Goal: Information Seeking & Learning: Learn about a topic

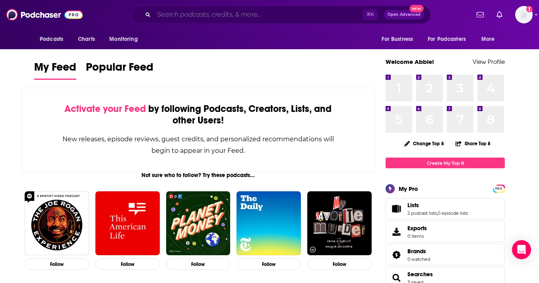
click at [179, 9] on input "Search podcasts, credits, & more..." at bounding box center [258, 14] width 209 height 13
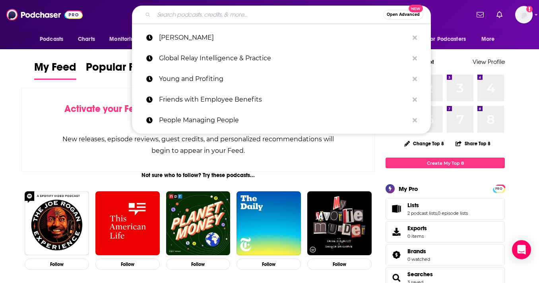
paste input "BlockHash"
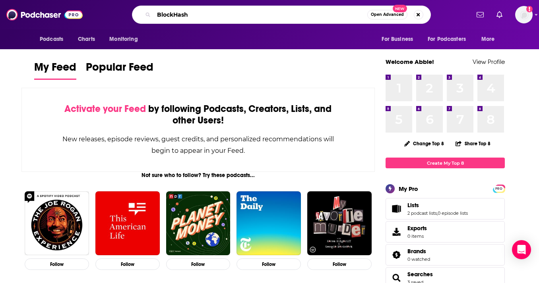
type input "BlockHash"
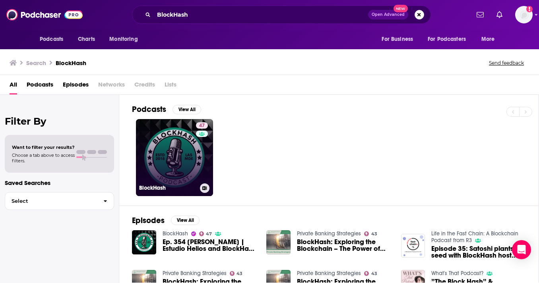
click at [165, 136] on link "47 BlockHash" at bounding box center [174, 157] width 77 height 77
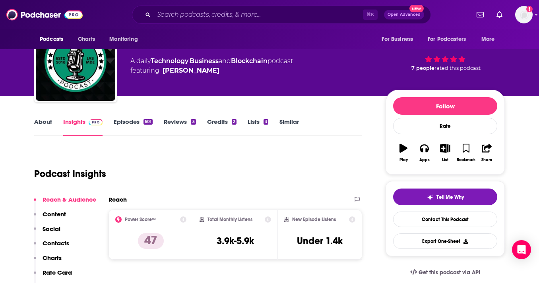
scroll to position [73, 0]
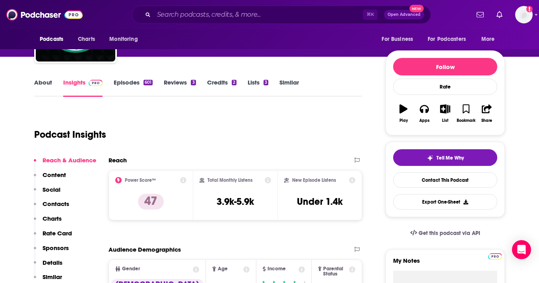
click at [125, 81] on link "Episodes 601" at bounding box center [133, 88] width 39 height 18
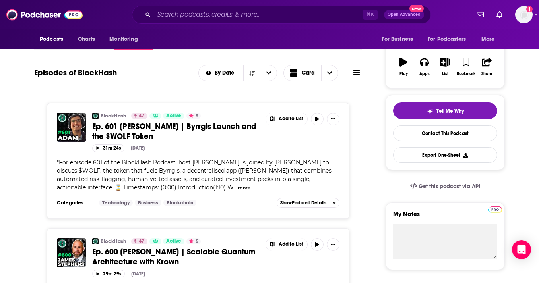
scroll to position [106, 0]
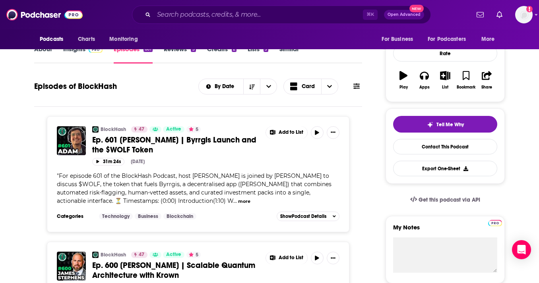
click at [360, 87] on button at bounding box center [356, 86] width 11 height 8
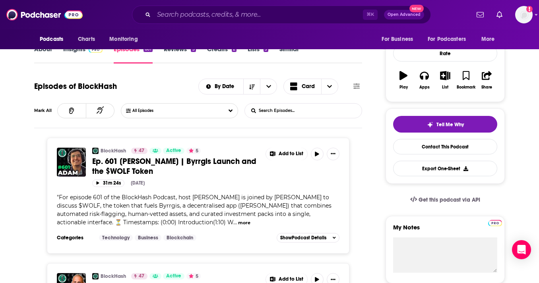
click at [335, 114] on form "List Search Input Search Episodes..." at bounding box center [304, 110] width 118 height 15
click at [333, 112] on form "List Search Input Search Episodes..." at bounding box center [304, 110] width 118 height 15
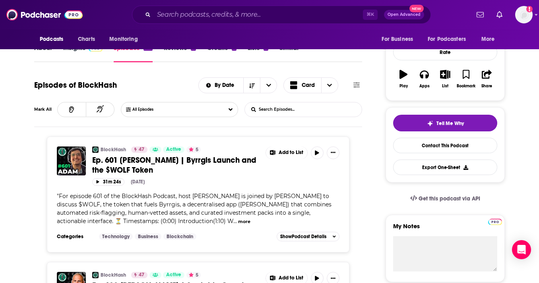
click at [315, 110] on input "List Search Input" at bounding box center [286, 110] width 83 height 14
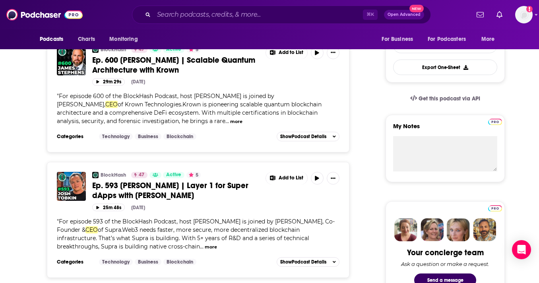
scroll to position [215, 0]
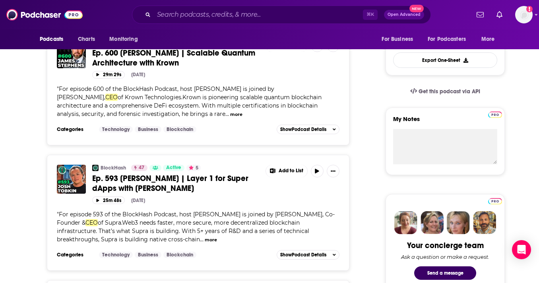
type input "ceo"
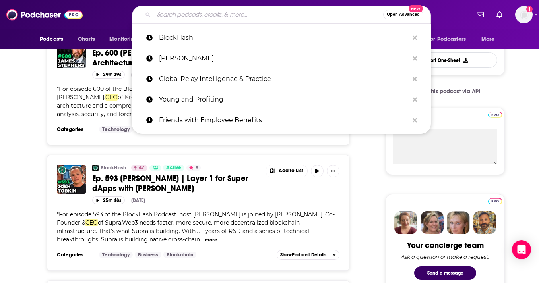
click at [167, 9] on input "Search podcasts, credits, & more..." at bounding box center [268, 14] width 229 height 13
paste input "Esteban Castaño"
type input "Esteban Castaño"
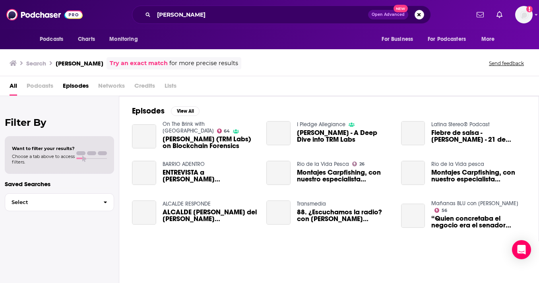
click at [145, 85] on span "Credits" at bounding box center [144, 88] width 21 height 16
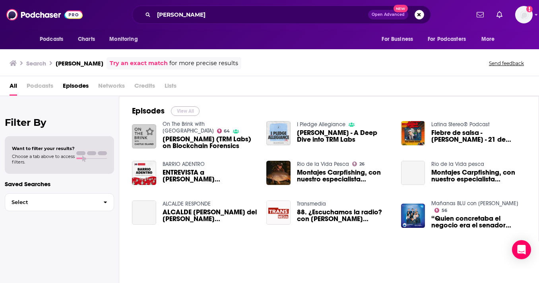
click at [189, 109] on button "View All" at bounding box center [185, 112] width 29 height 10
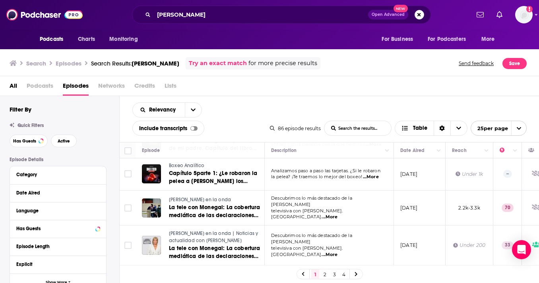
scroll to position [553, 0]
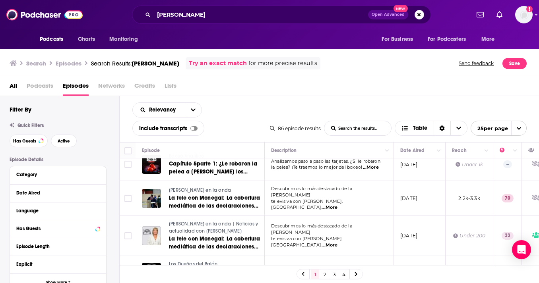
click at [209, 67] on link "Try an exact match" at bounding box center [218, 63] width 58 height 9
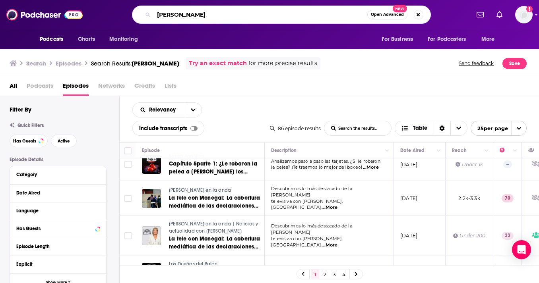
click at [248, 19] on input "Esteban Castaño" at bounding box center [260, 14] width 213 height 13
type input "Esteban Castaño, TRM"
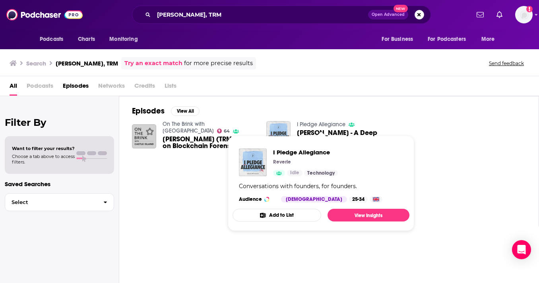
click at [309, 123] on link "I Pledge Allegiance" at bounding box center [321, 124] width 49 height 7
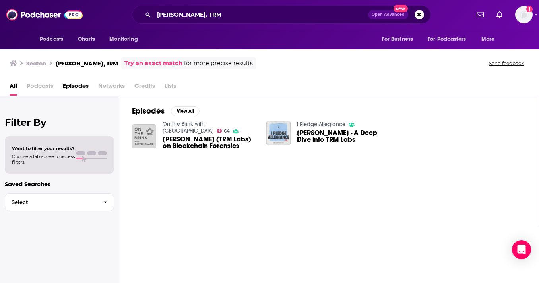
click at [143, 132] on img "Esteban Castaño (TRM Labs) on Blockchain Forensics" at bounding box center [144, 136] width 24 height 24
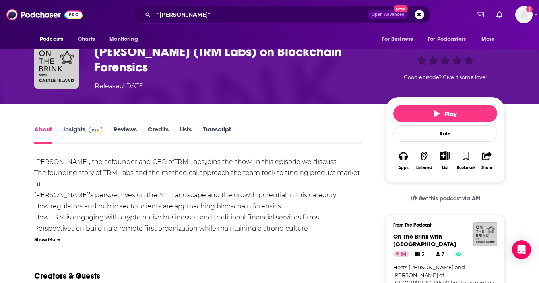
scroll to position [61, 0]
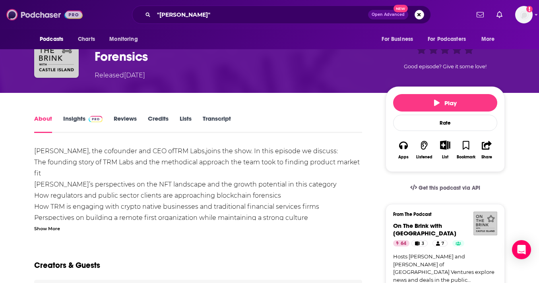
click at [38, 19] on img at bounding box center [44, 14] width 76 height 15
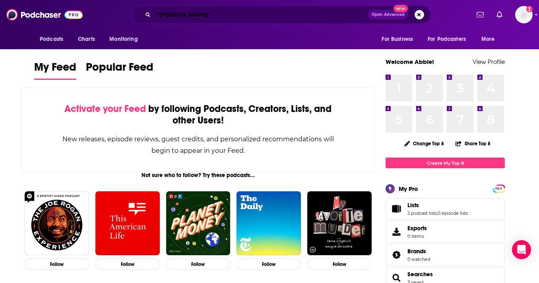
click at [225, 14] on input ""Esteban Castaño"" at bounding box center [261, 14] width 214 height 13
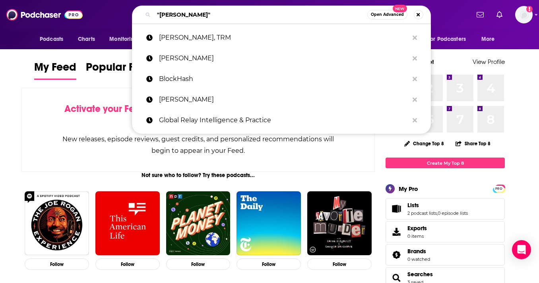
click at [225, 14] on input ""Esteban Castaño"" at bounding box center [260, 14] width 213 height 13
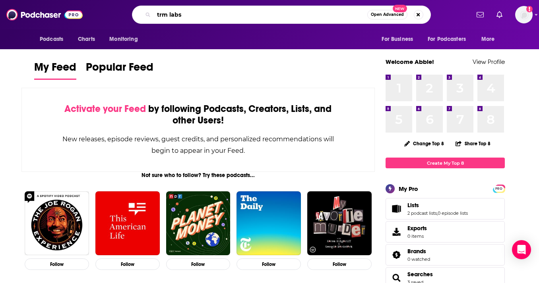
type input "trm labs"
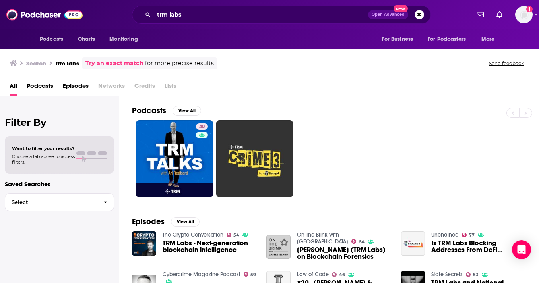
scroll to position [68, 0]
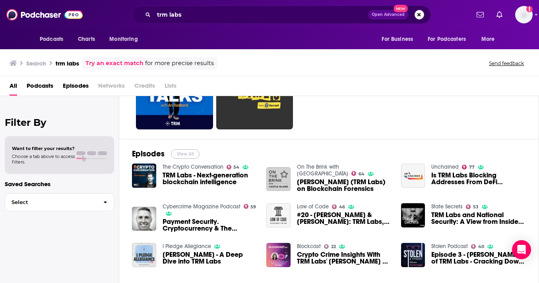
click at [192, 154] on button "View All" at bounding box center [185, 154] width 29 height 10
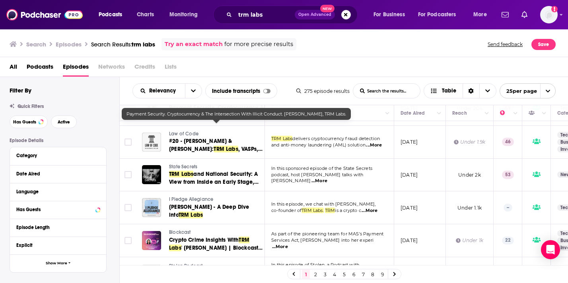
scroll to position [148, 0]
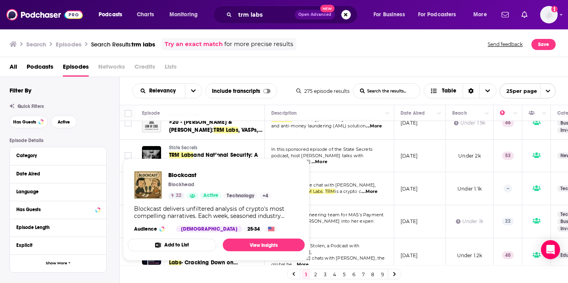
click at [463, 201] on td "Under 1.1k" at bounding box center [470, 189] width 48 height 33
click at [388, 206] on td "As part of the pioneering team for MAS’s Payment Services Act, Angela delves in…" at bounding box center [329, 222] width 129 height 33
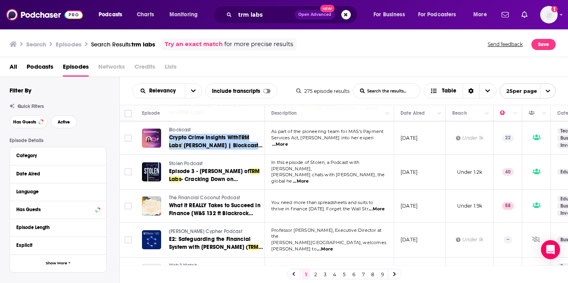
scroll to position [251, 0]
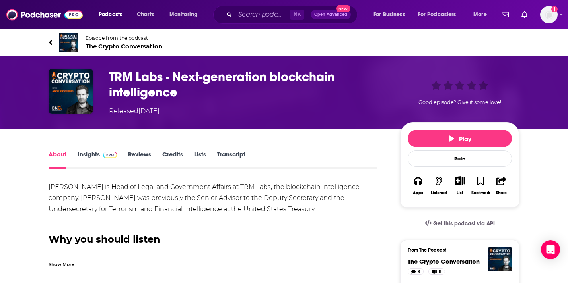
click at [63, 37] on img at bounding box center [68, 42] width 19 height 19
click at [105, 49] on span "The Crypto Conversation 54" at bounding box center [132, 47] width 94 height 8
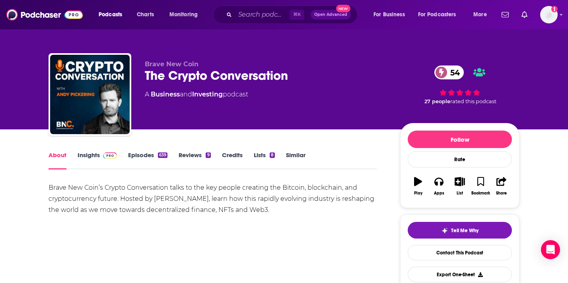
click at [149, 151] on div "About Insights Episodes 639 Reviews 9 Credits Lists 8 Similar" at bounding box center [213, 159] width 328 height 19
click at [80, 159] on link "Insights" at bounding box center [97, 160] width 39 height 18
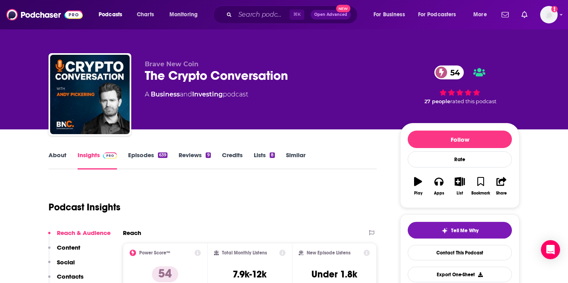
scroll to position [107, 0]
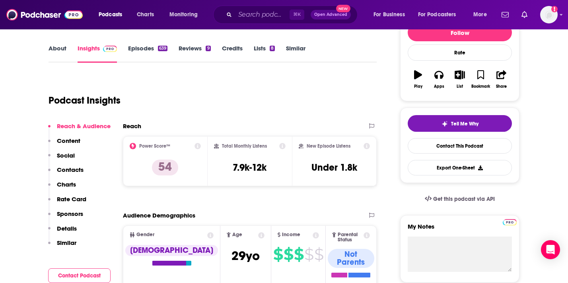
click at [135, 57] on link "Episodes 639" at bounding box center [147, 54] width 39 height 18
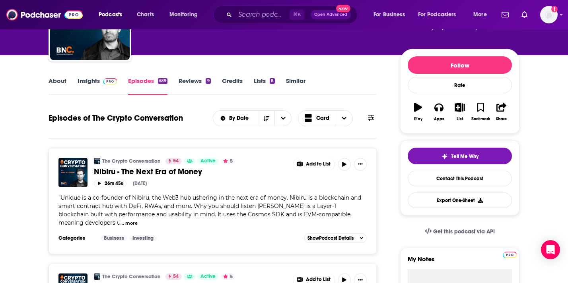
scroll to position [78, 0]
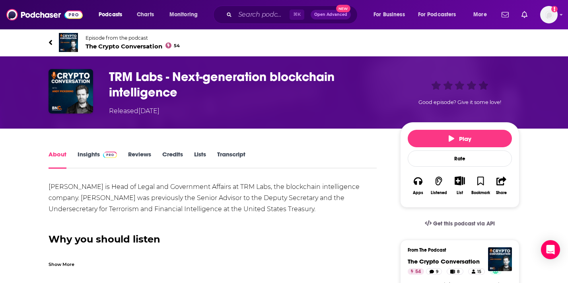
click at [80, 157] on link "Insights" at bounding box center [97, 160] width 39 height 18
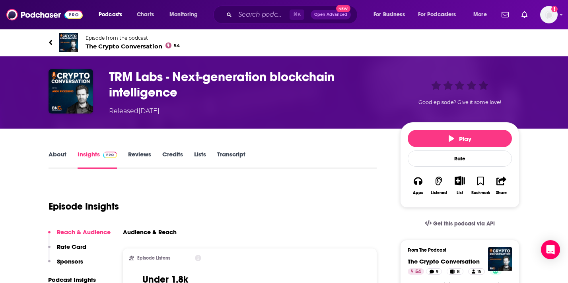
click at [54, 44] on link "Episode from the podcast The Crypto Conversation 54" at bounding box center [284, 42] width 471 height 19
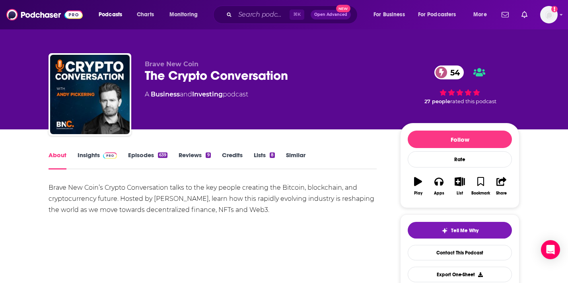
click at [188, 194] on div "Brave New Coin’s Crypto Conversation talks to the key people creating the Bitco…" at bounding box center [213, 198] width 328 height 33
drag, startPoint x: 200, startPoint y: 200, endPoint x: 155, endPoint y: 197, distance: 45.8
click at [155, 197] on div "Brave New Coin’s Crypto Conversation talks to the key people creating the Bitco…" at bounding box center [213, 198] width 328 height 33
copy div "Andy Pickering"
click at [93, 158] on link "Insights" at bounding box center [97, 160] width 39 height 18
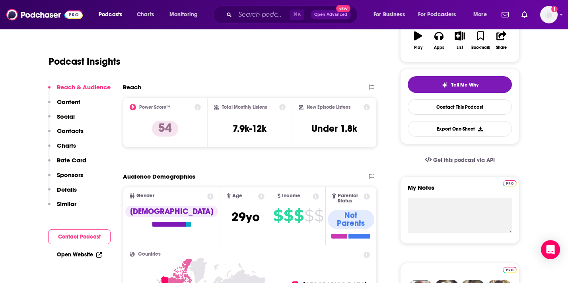
scroll to position [155, 0]
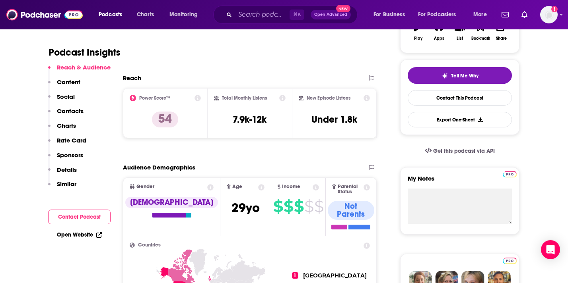
click at [70, 113] on p "Contacts" at bounding box center [70, 111] width 27 height 8
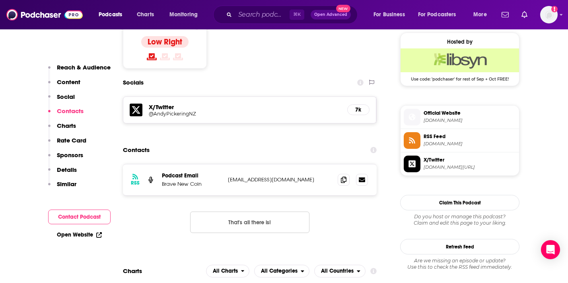
scroll to position [646, 0]
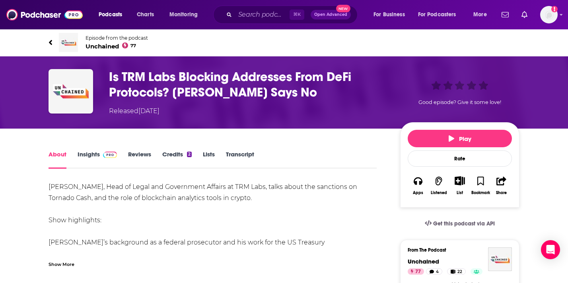
click at [59, 43] on img at bounding box center [68, 42] width 19 height 19
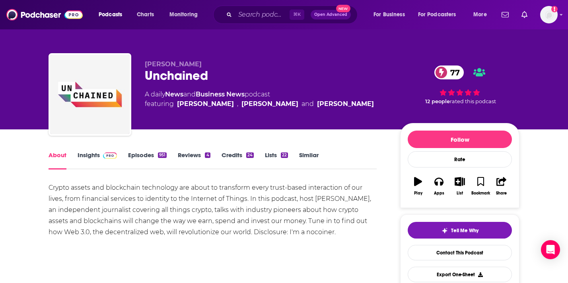
click at [89, 157] on link "Insights" at bounding box center [97, 160] width 39 height 18
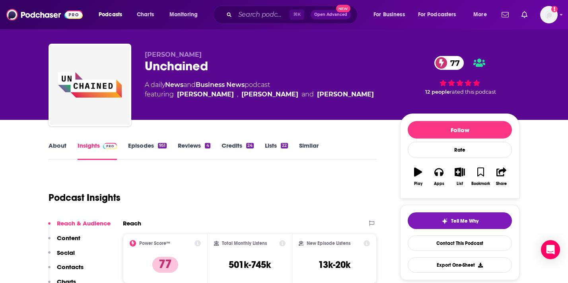
scroll to position [9, 0]
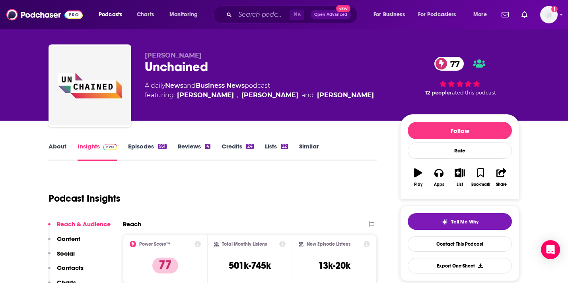
click at [56, 150] on link "About" at bounding box center [58, 152] width 18 height 18
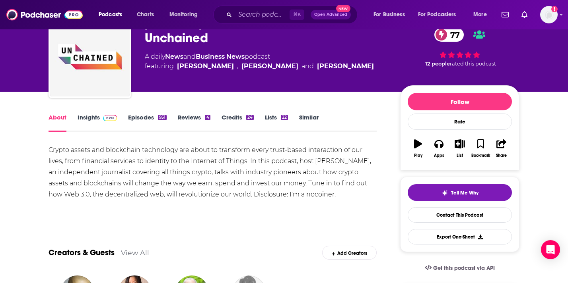
scroll to position [39, 0]
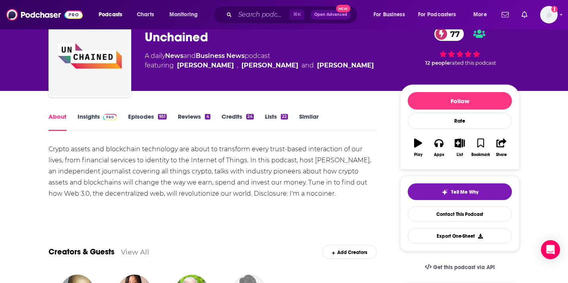
drag, startPoint x: 359, startPoint y: 187, endPoint x: 239, endPoint y: 131, distance: 132.3
click at [359, 187] on div "Crypto assets and blockchain technology are about to transform every trust-base…" at bounding box center [213, 172] width 328 height 56
click at [149, 115] on link "Episodes 951" at bounding box center [147, 122] width 39 height 18
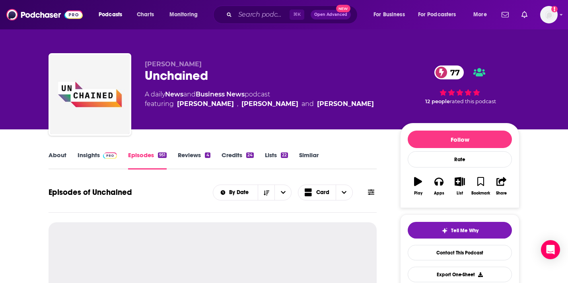
click at [376, 194] on button at bounding box center [370, 192] width 11 height 8
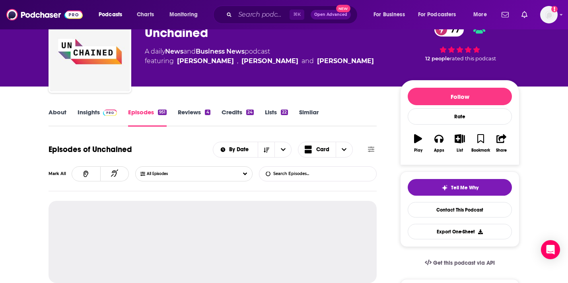
scroll to position [69, 0]
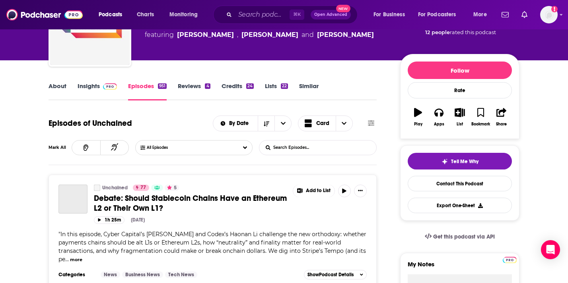
click at [317, 145] on input "List Search Input" at bounding box center [300, 148] width 83 height 14
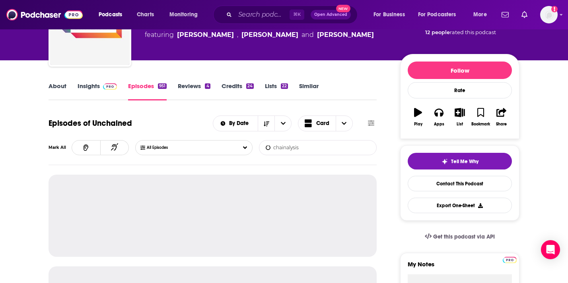
type input "chainalysis"
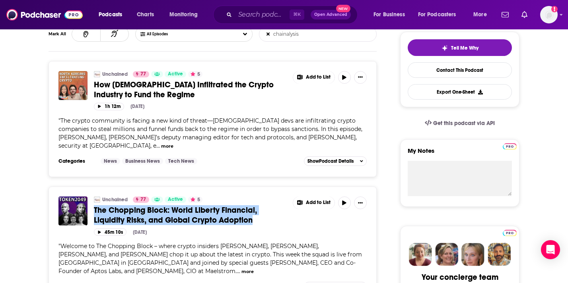
scroll to position [151, 0]
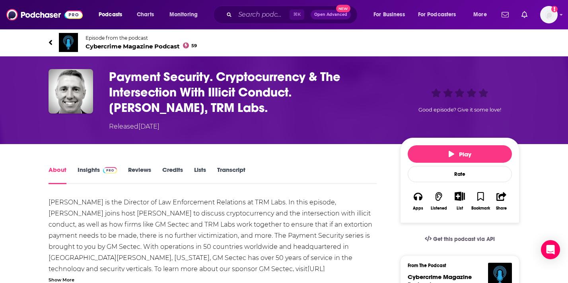
click at [90, 52] on div "Episode from the podcast Cybercrime Magazine Podcast 59 Next Episode" at bounding box center [284, 43] width 471 height 32
click at [99, 47] on span "Cybercrime Magazine Podcast 59" at bounding box center [140, 47] width 111 height 8
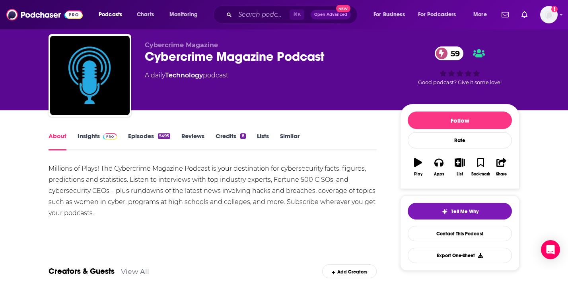
scroll to position [34, 0]
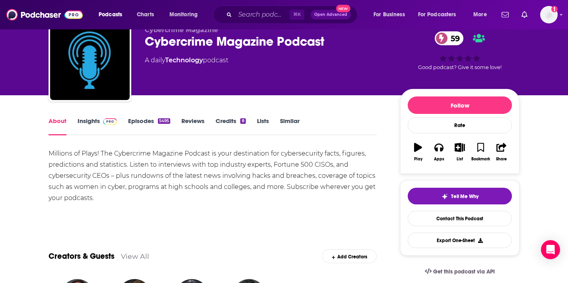
click at [102, 124] on span at bounding box center [108, 121] width 17 height 8
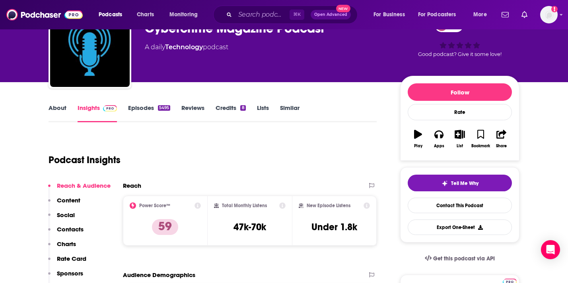
scroll to position [93, 0]
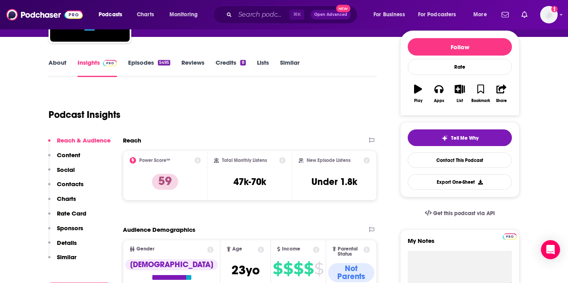
click at [139, 70] on link "Episodes 5495" at bounding box center [149, 68] width 42 height 18
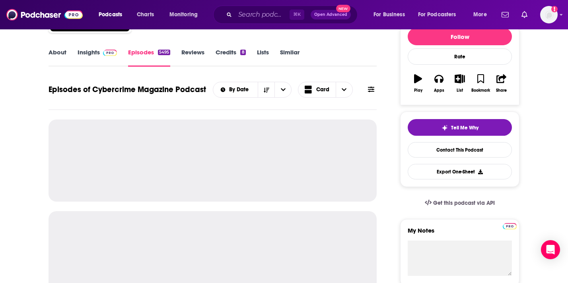
scroll to position [171, 0]
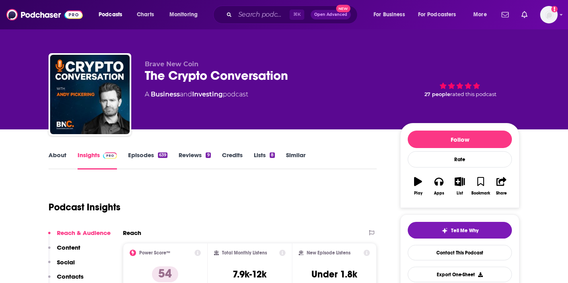
click at [145, 155] on link "Episodes 639" at bounding box center [147, 160] width 39 height 18
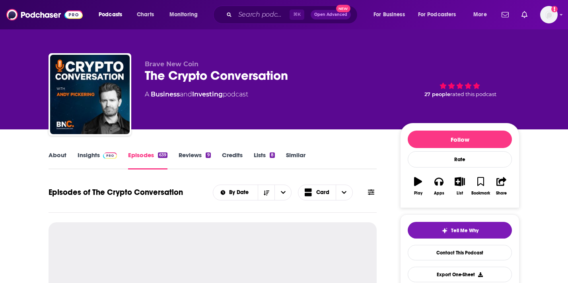
click at [368, 192] on icon at bounding box center [371, 192] width 6 height 6
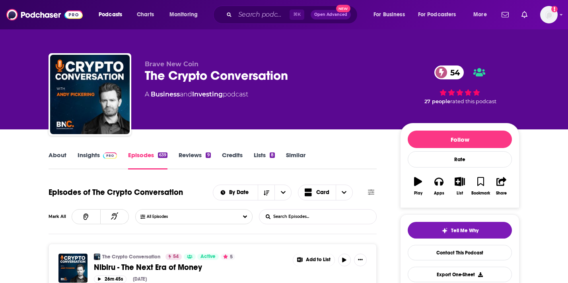
drag, startPoint x: 301, startPoint y: 214, endPoint x: 296, endPoint y: 213, distance: 5.3
click at [301, 214] on input "List Search Input" at bounding box center [300, 217] width 83 height 14
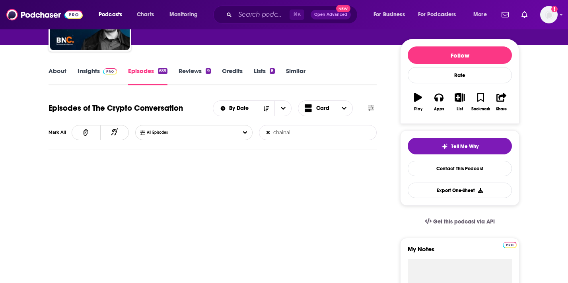
scroll to position [93, 0]
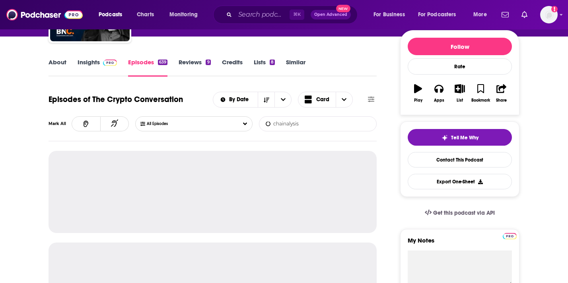
type input "chainalysis"
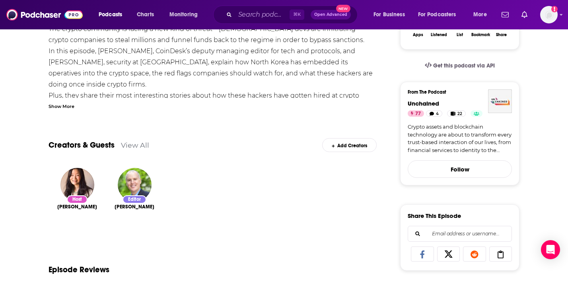
scroll to position [159, 0]
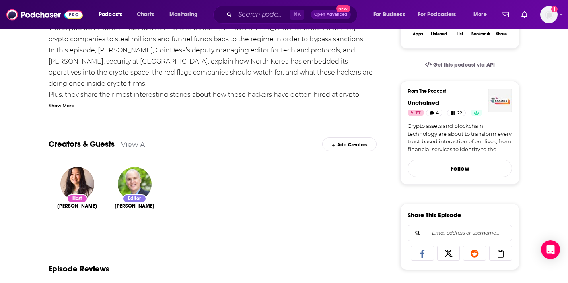
click at [67, 107] on div "Show More" at bounding box center [62, 105] width 26 height 8
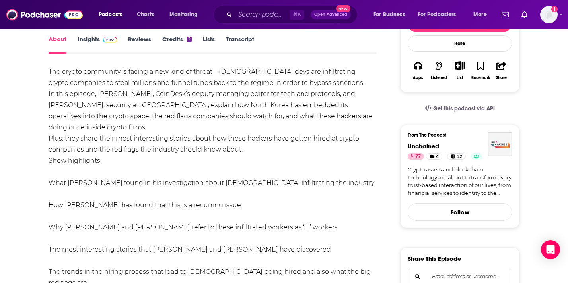
scroll to position [0, 0]
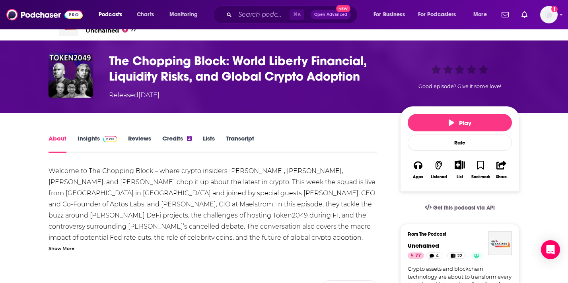
scroll to position [0, 0]
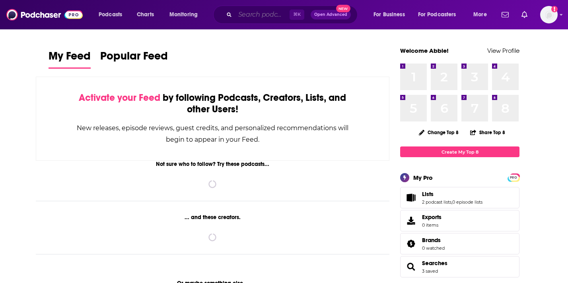
click at [252, 19] on input "Search podcasts, credits, & more..." at bounding box center [262, 14] width 54 height 13
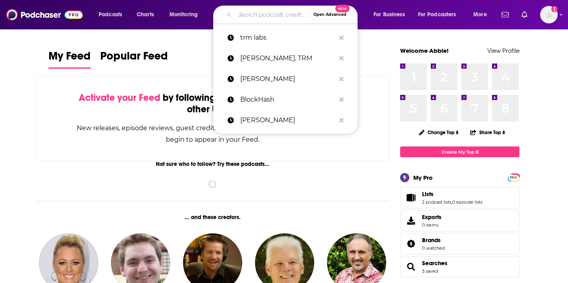
paste input "Bankless"
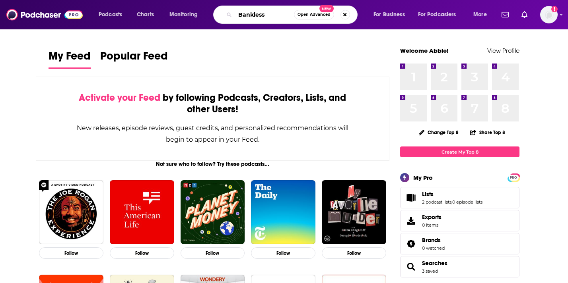
type input "Bankless"
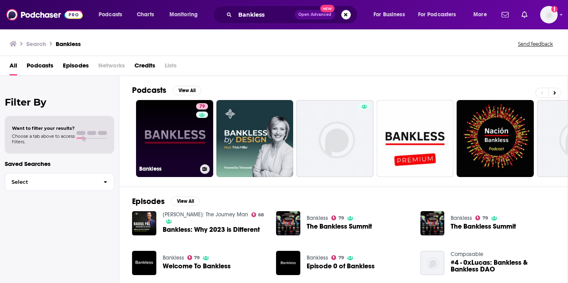
click at [170, 147] on link "79 Bankless" at bounding box center [174, 138] width 77 height 77
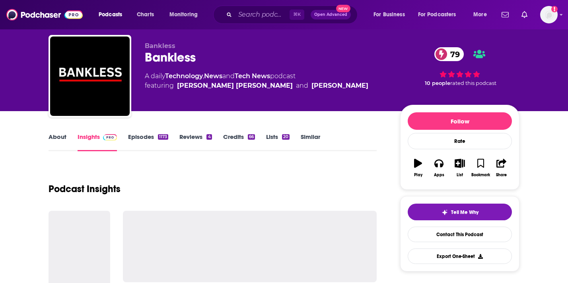
scroll to position [19, 0]
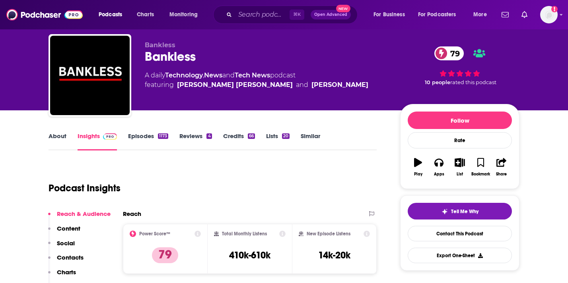
click at [151, 143] on link "Episodes 1173" at bounding box center [148, 141] width 40 height 18
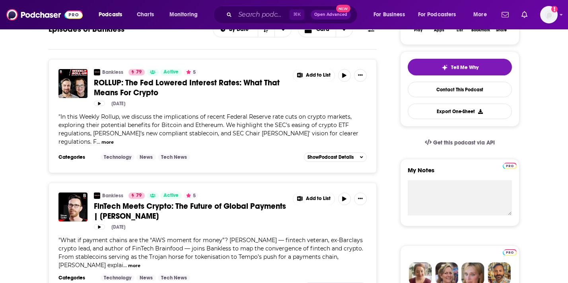
scroll to position [136, 0]
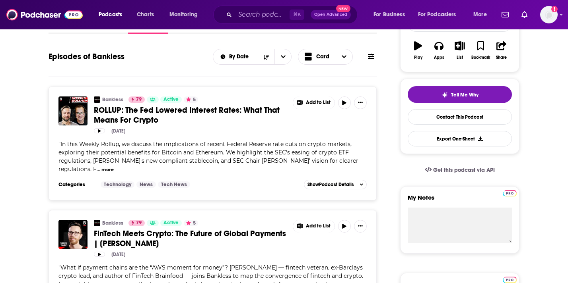
click at [369, 54] on icon at bounding box center [371, 57] width 6 height 6
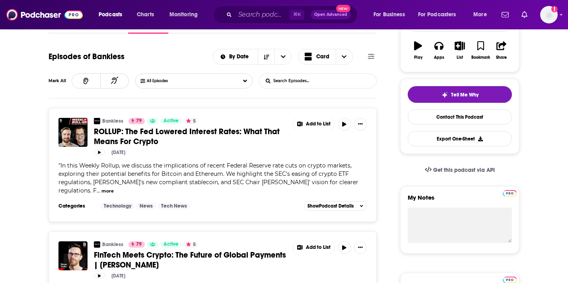
click at [285, 87] on input "List Search Input" at bounding box center [300, 81] width 83 height 14
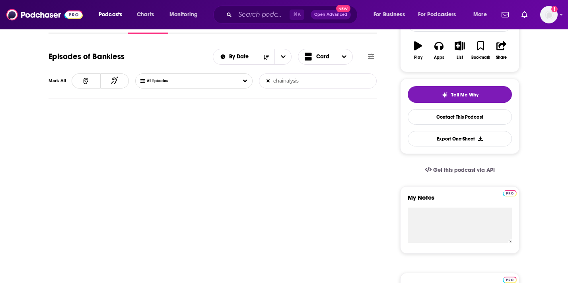
type input "chainalysis"
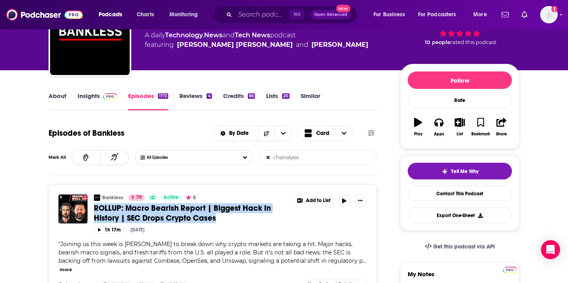
scroll to position [10, 0]
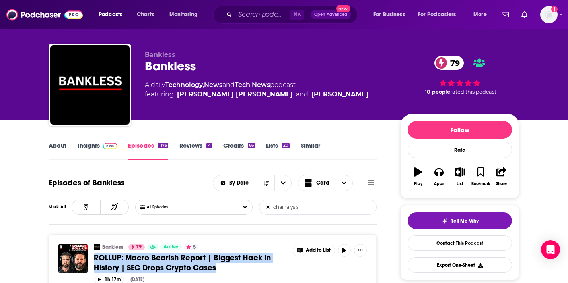
click at [100, 148] on span at bounding box center [108, 146] width 17 height 8
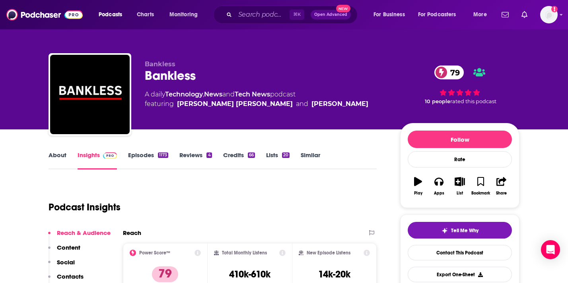
scroll to position [21, 0]
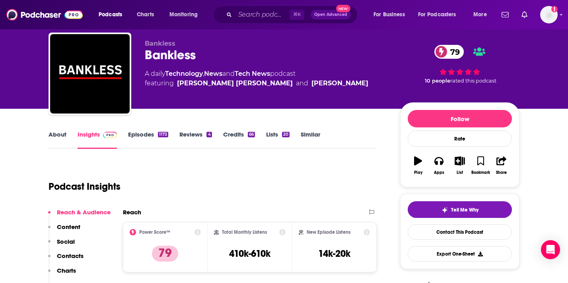
click at [134, 137] on link "Episodes 1173" at bounding box center [148, 140] width 40 height 18
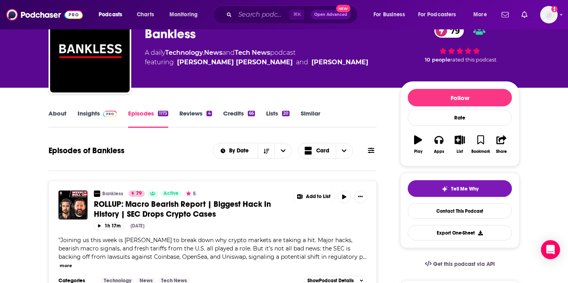
scroll to position [39, 0]
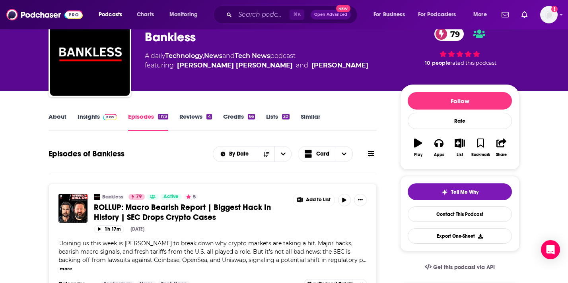
click at [372, 154] on icon at bounding box center [371, 154] width 6 height 6
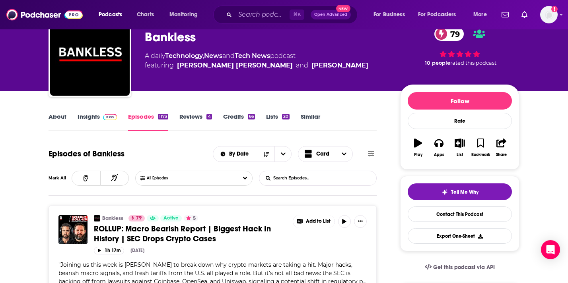
click at [370, 155] on icon at bounding box center [371, 154] width 6 height 6
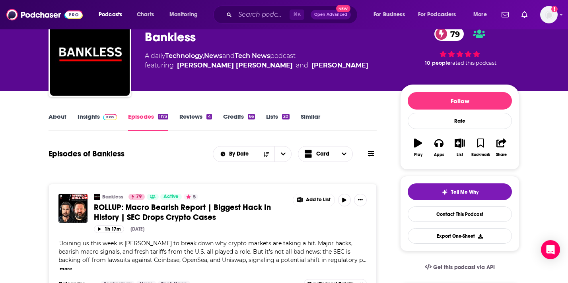
drag, startPoint x: 368, startPoint y: 154, endPoint x: 359, endPoint y: 162, distance: 12.2
click at [368, 154] on icon at bounding box center [371, 154] width 6 height 6
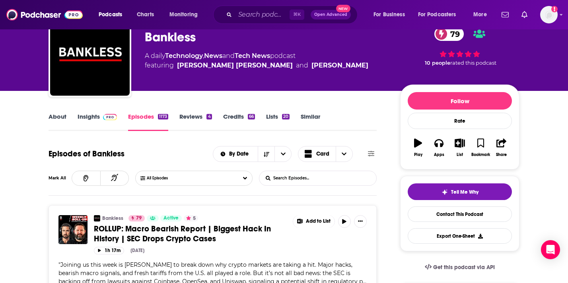
click at [329, 175] on input "List Search Input" at bounding box center [300, 178] width 83 height 14
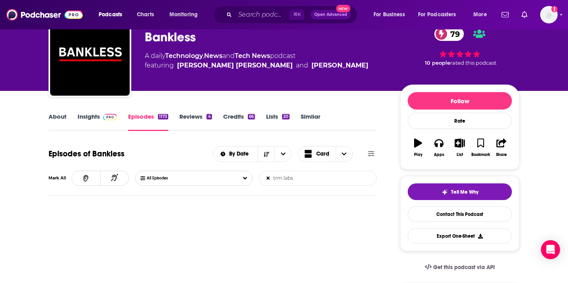
type input "trm labs"
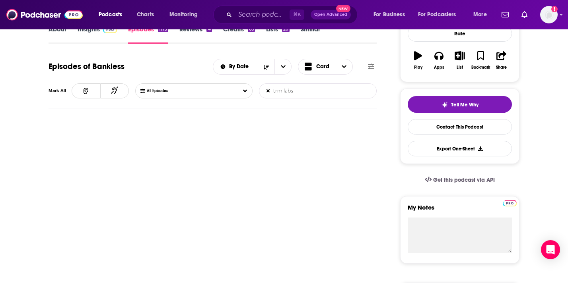
scroll to position [171, 0]
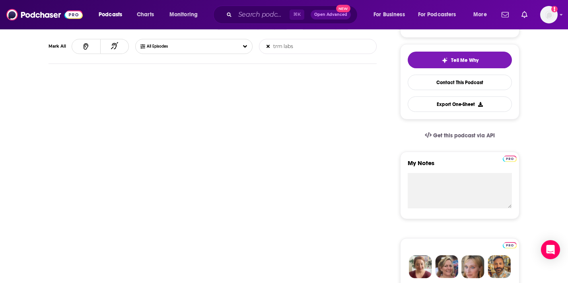
click at [303, 51] on input "trm labs" at bounding box center [300, 46] width 83 height 14
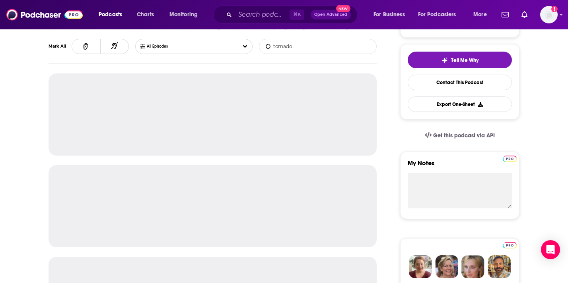
type input "tornado"
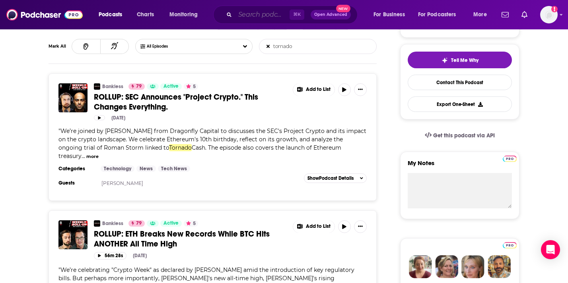
click at [268, 17] on input "Search podcasts, credits, & more..." at bounding box center [262, 14] width 54 height 13
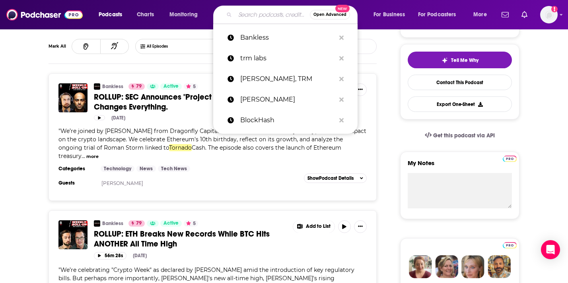
paste input "BlockHash"
type input "BlockHash"
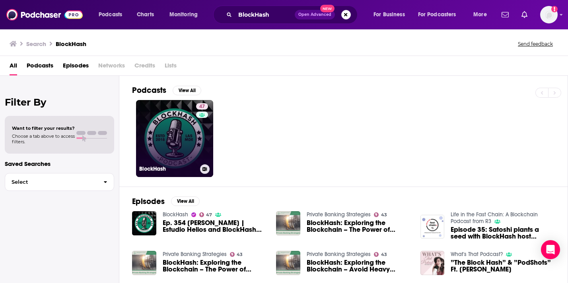
click at [175, 139] on link "47 BlockHash" at bounding box center [174, 138] width 77 height 77
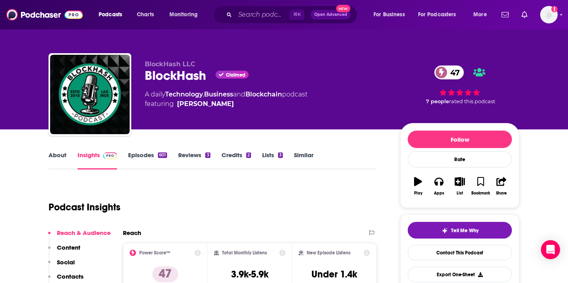
scroll to position [57, 0]
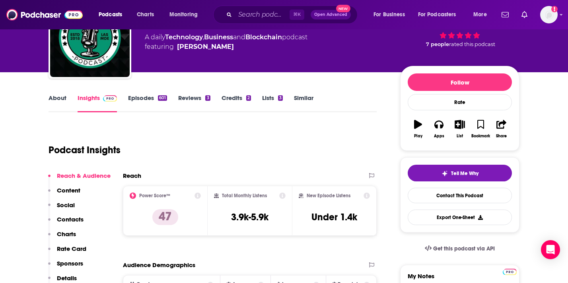
click at [144, 94] on link "Episodes 601" at bounding box center [147, 103] width 39 height 18
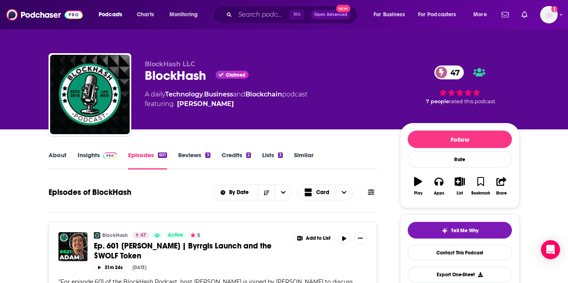
drag, startPoint x: 375, startPoint y: 199, endPoint x: 371, endPoint y: 197, distance: 4.4
click at [375, 199] on div "By Date Card" at bounding box center [295, 193] width 164 height 16
click at [371, 197] on div "By Date Card" at bounding box center [295, 193] width 164 height 16
click at [372, 192] on icon at bounding box center [371, 193] width 6 height 6
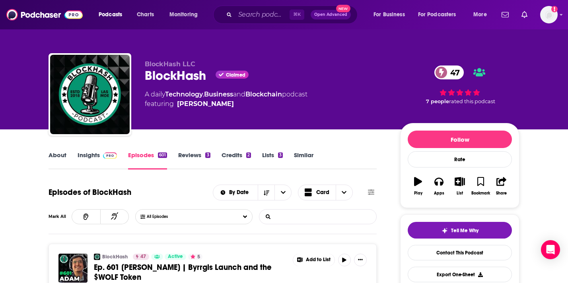
click at [299, 216] on input "List Search Input" at bounding box center [300, 217] width 83 height 14
type input "trm labs"
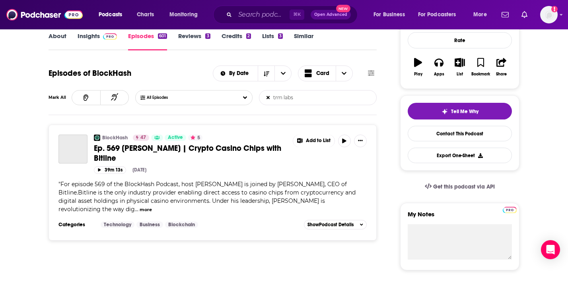
scroll to position [128, 0]
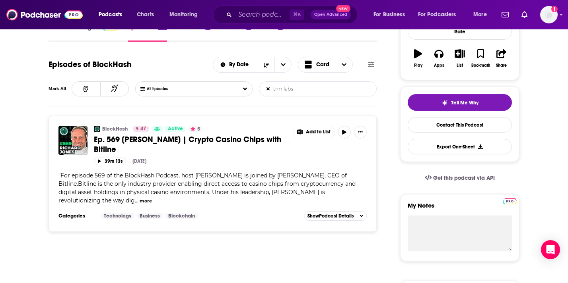
click at [237, 187] on span "For episode 569 of the BlockHash Podcast, host Brandon Zemp is joined by Richar…" at bounding box center [206, 188] width 297 height 32
click at [175, 191] on span "For episode 569 of the BlockHash Podcast, host Brandon Zemp is joined by Richar…" at bounding box center [206, 188] width 297 height 32
click at [140, 201] on button "more" at bounding box center [146, 201] width 12 height 7
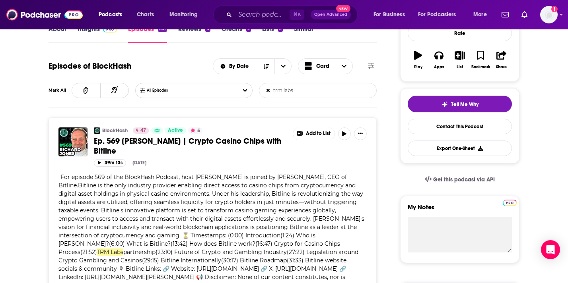
scroll to position [58, 0]
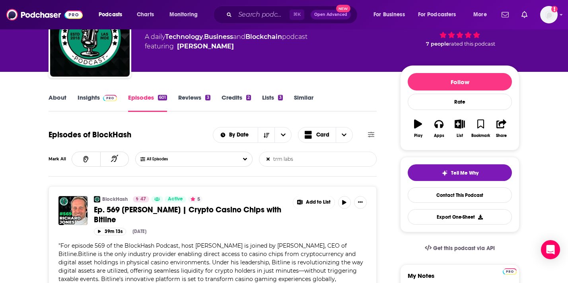
click at [79, 99] on link "Insights" at bounding box center [97, 103] width 39 height 18
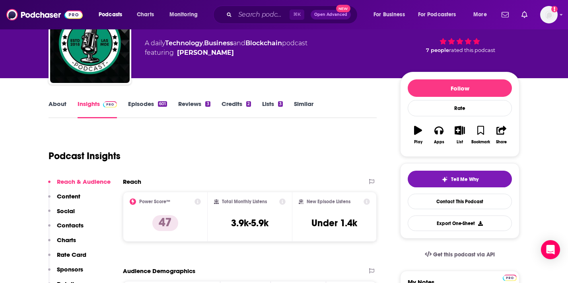
scroll to position [88, 0]
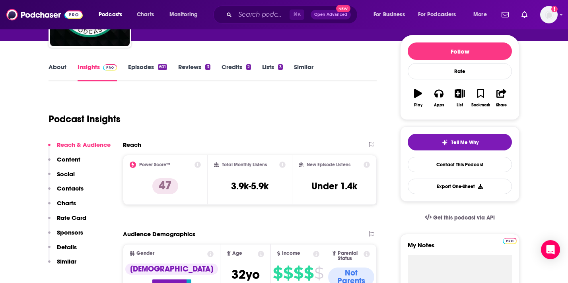
drag, startPoint x: 235, startPoint y: 23, endPoint x: 238, endPoint y: 20, distance: 4.5
click at [235, 22] on div "⌘ K Open Advanced New" at bounding box center [285, 15] width 144 height 18
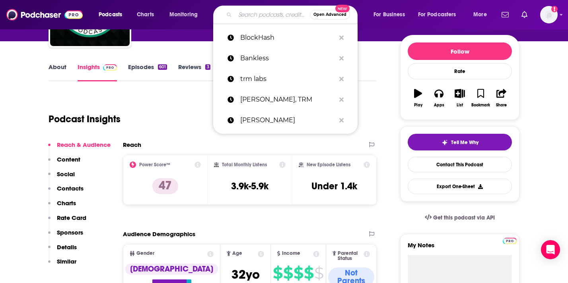
click at [243, 17] on input "Search podcasts, credits, & more..." at bounding box center [272, 14] width 75 height 13
paste input "Blockworks' Empire"
type input "Blockworks' Empire"
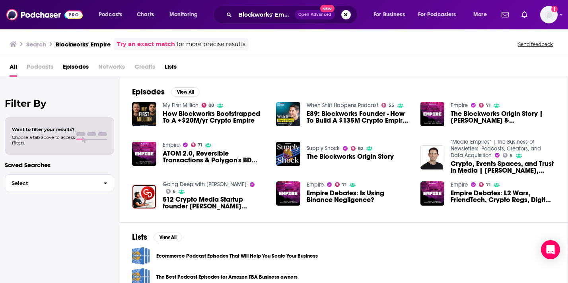
scroll to position [32, 0]
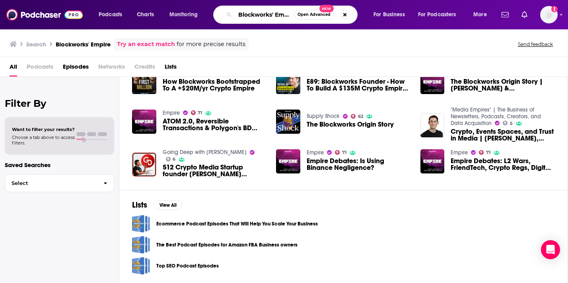
click at [250, 12] on input "Blockworks' Empire" at bounding box center [264, 14] width 59 height 13
click at [131, 122] on div "Episodes View All My First Million 88 How Blockworks Bootstrapped To A +$20M/yr…" at bounding box center [343, 118] width 448 height 146
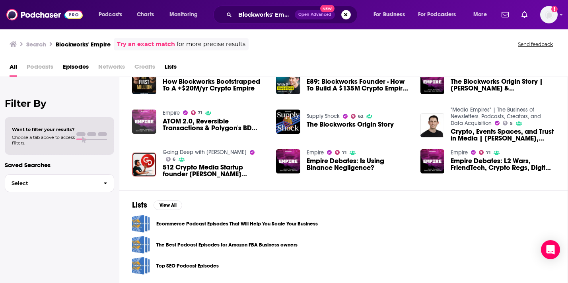
click at [147, 119] on img "ATOM 2.0, Reversible Transactions & Polygon's BD Game | Blockworks Research" at bounding box center [144, 122] width 24 height 24
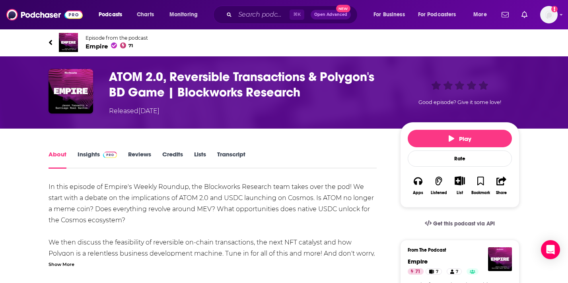
click at [88, 43] on span "Empire 71" at bounding box center [116, 47] width 62 height 8
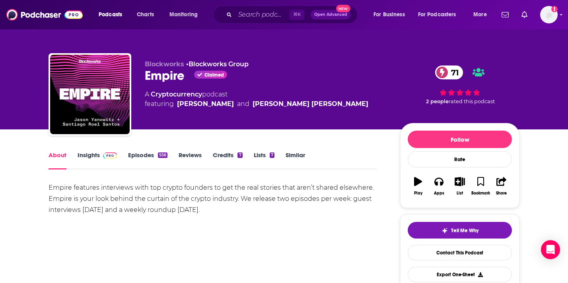
click at [138, 155] on link "Episodes 556" at bounding box center [147, 160] width 39 height 18
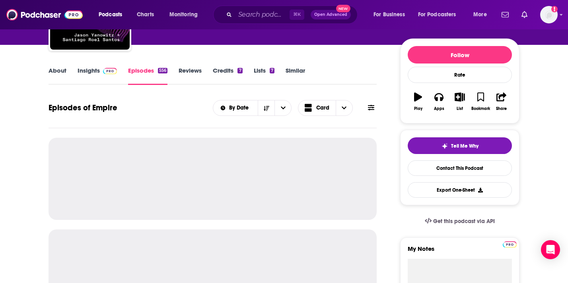
scroll to position [108, 0]
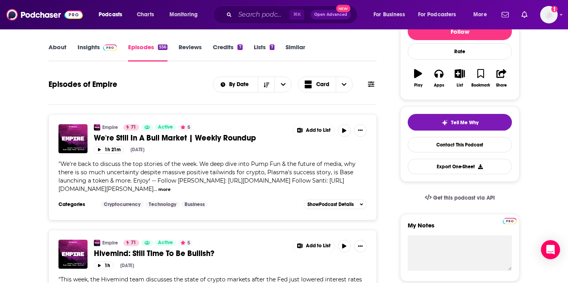
click at [94, 48] on link "Insights" at bounding box center [97, 52] width 39 height 18
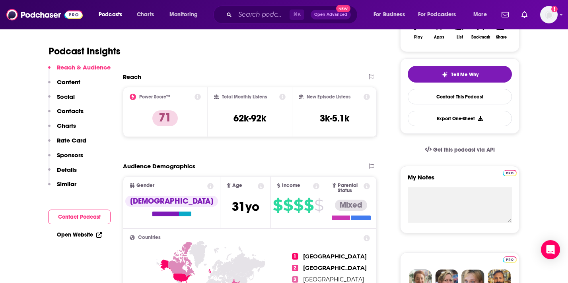
scroll to position [173, 0]
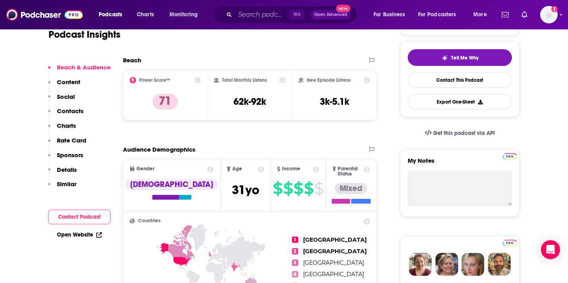
click at [64, 165] on button "Sponsors" at bounding box center [65, 158] width 35 height 15
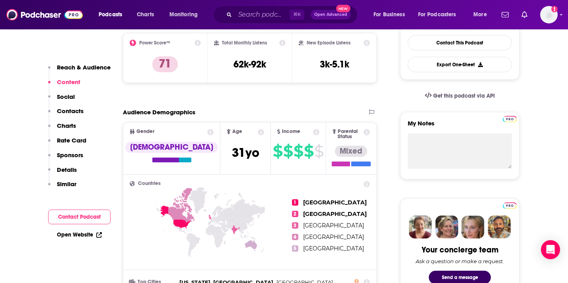
scroll to position [0, 0]
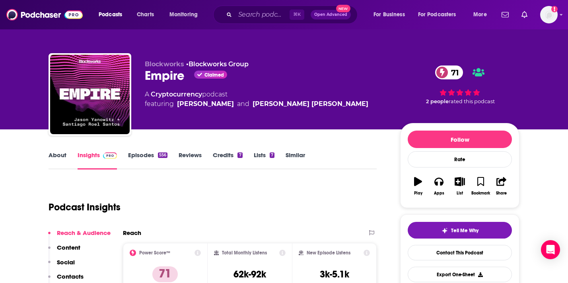
click at [146, 156] on link "Episodes 556" at bounding box center [147, 160] width 39 height 18
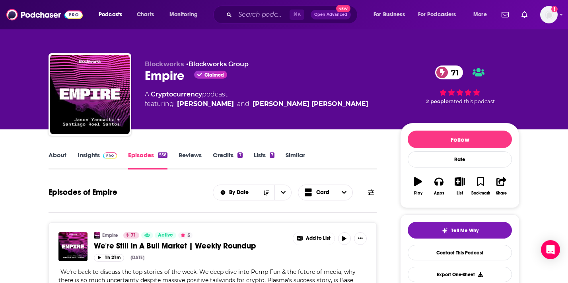
click at [355, 201] on div "Episodes of Empire By Date Card" at bounding box center [213, 192] width 328 height 21
click at [369, 198] on div "By Date Card" at bounding box center [295, 193] width 164 height 16
click at [370, 190] on icon at bounding box center [371, 193] width 6 height 6
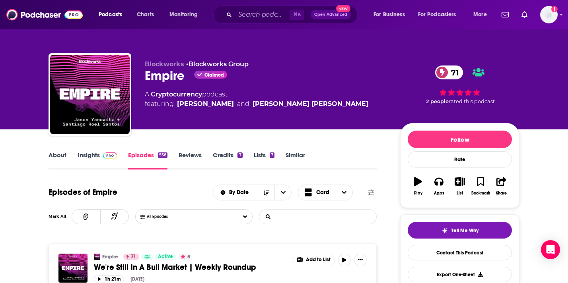
click at [305, 222] on input "List Search Input" at bounding box center [300, 217] width 83 height 14
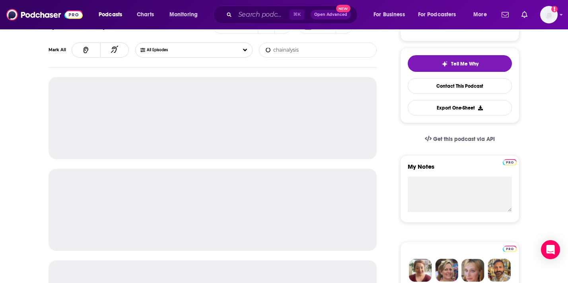
scroll to position [168, 0]
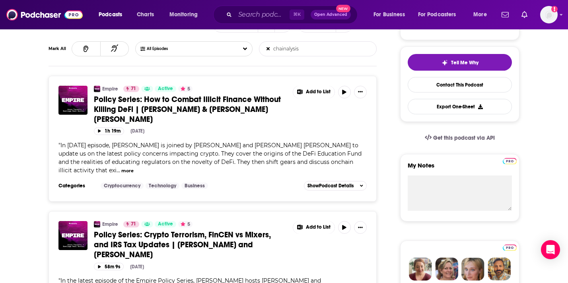
click at [134, 168] on button "more" at bounding box center [127, 171] width 12 height 7
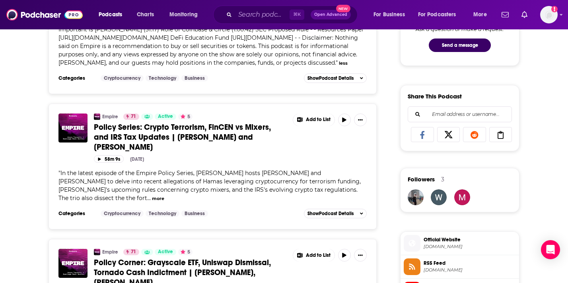
scroll to position [445, 0]
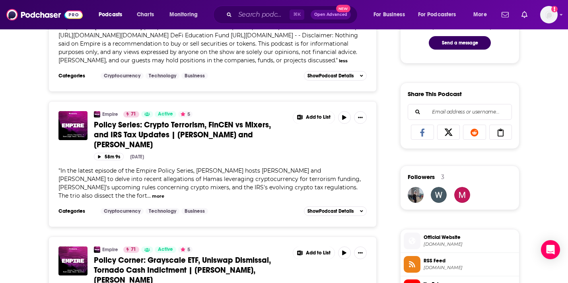
click at [164, 195] on button "more" at bounding box center [158, 196] width 12 height 7
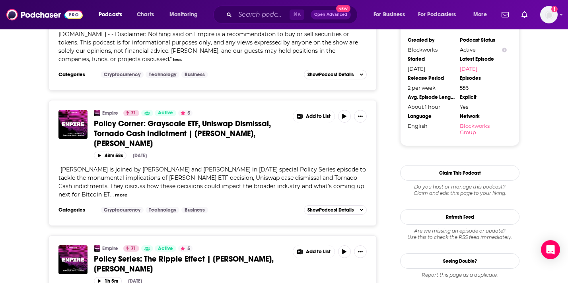
scroll to position [750, 0]
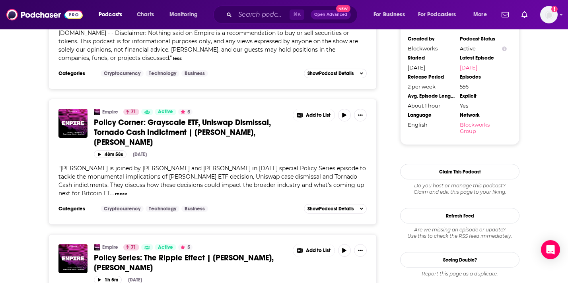
click at [115, 198] on button "more" at bounding box center [121, 194] width 12 height 7
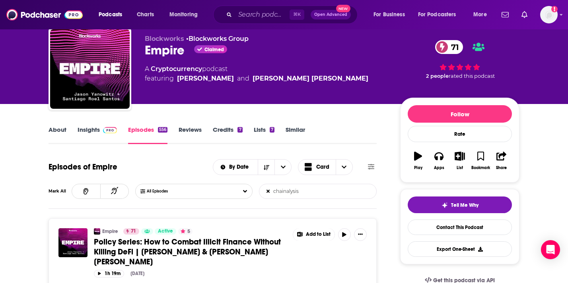
scroll to position [21, 0]
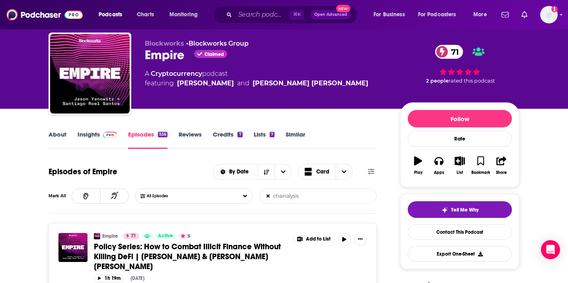
click at [297, 194] on input "chainalysis" at bounding box center [300, 196] width 83 height 14
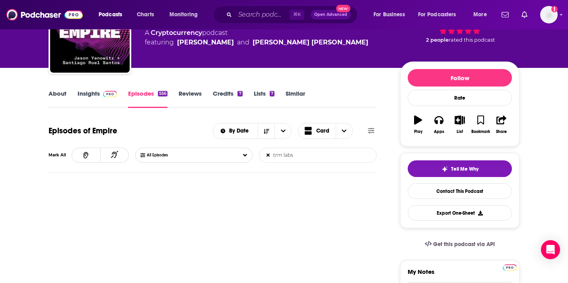
scroll to position [95, 0]
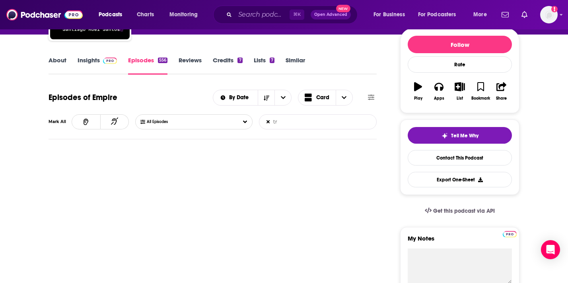
type input "t"
type input "ceo"
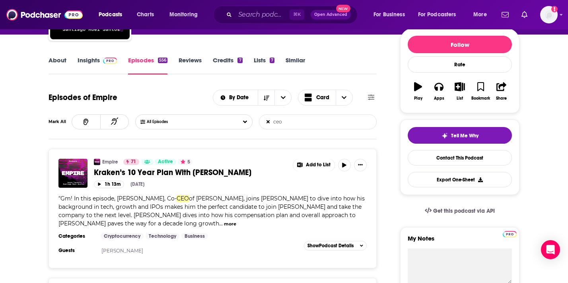
click at [83, 62] on link "Insights" at bounding box center [97, 65] width 39 height 18
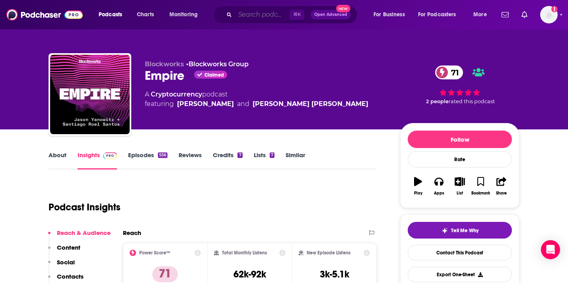
click at [241, 19] on input "Search podcasts, credits, & more..." at bounding box center [262, 14] width 54 height 13
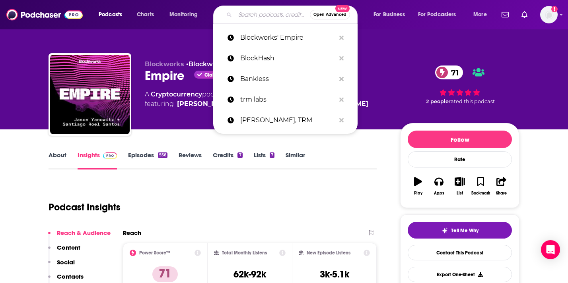
paste input "Crypto 101"
type input "Crypto 101"
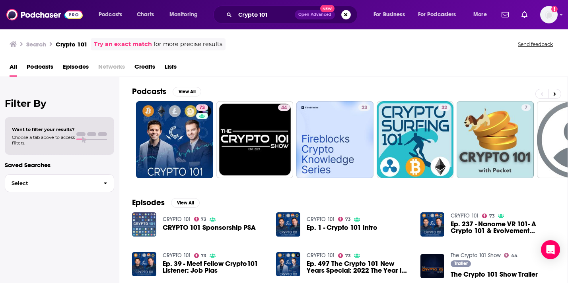
click at [148, 223] on img "CRYPTO 101 Sponsorship PSA" at bounding box center [144, 225] width 24 height 24
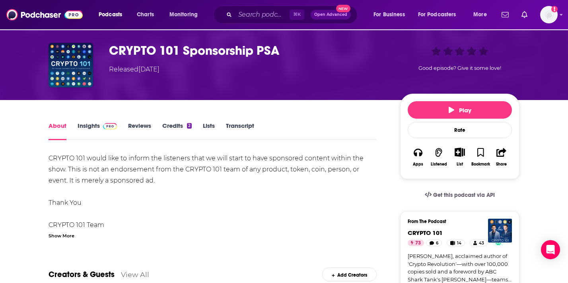
scroll to position [43, 0]
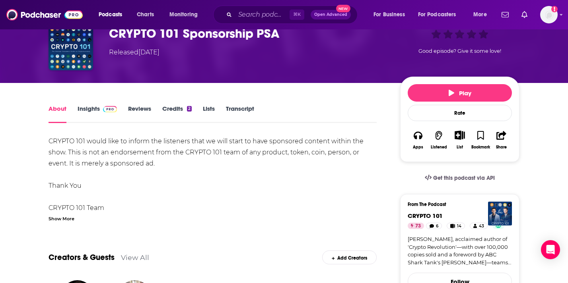
click at [63, 213] on div "CRYPTO 101 would like to inform the listeners that we will start to have sponso…" at bounding box center [213, 179] width 328 height 86
click at [63, 215] on div "Show More" at bounding box center [62, 219] width 26 height 8
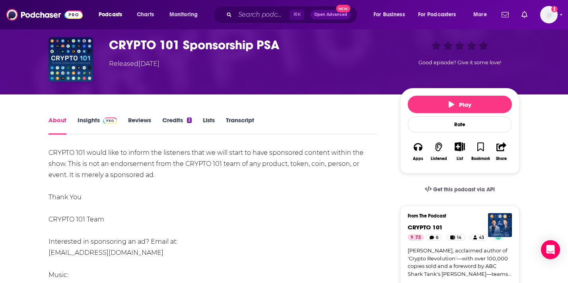
scroll to position [25, 0]
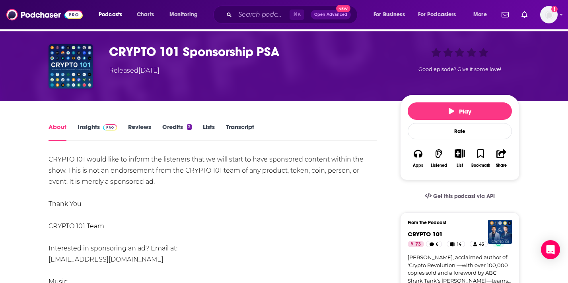
click at [91, 127] on link "Insights" at bounding box center [97, 132] width 39 height 18
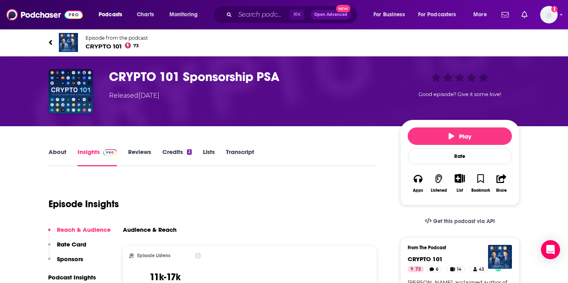
click at [88, 46] on span "CRYPTO 101 73" at bounding box center [116, 47] width 62 height 8
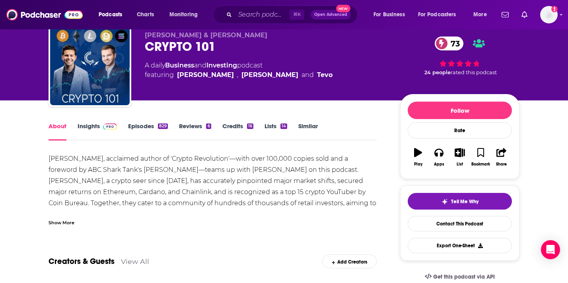
scroll to position [30, 0]
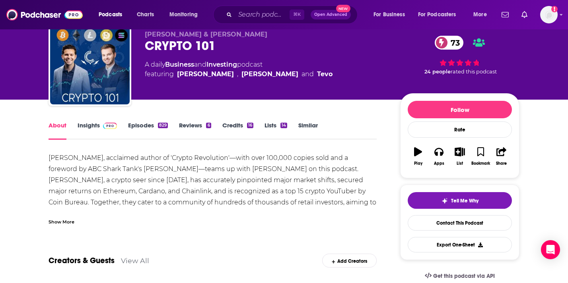
click at [81, 125] on link "Insights" at bounding box center [97, 131] width 39 height 18
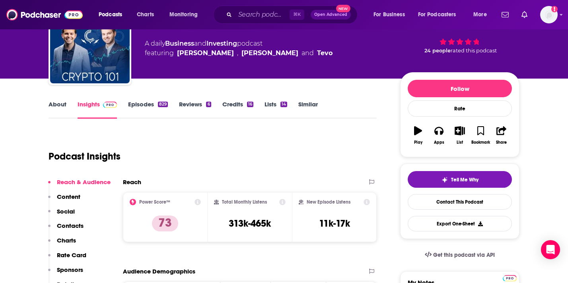
scroll to position [67, 0]
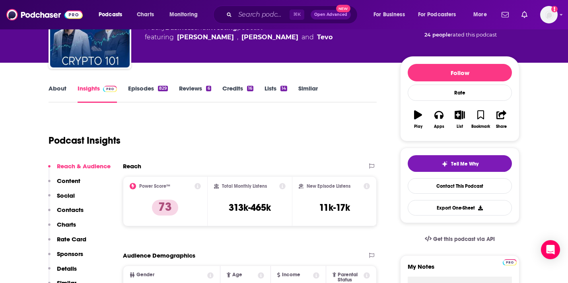
click at [130, 103] on link "Episodes 829" at bounding box center [148, 94] width 40 height 18
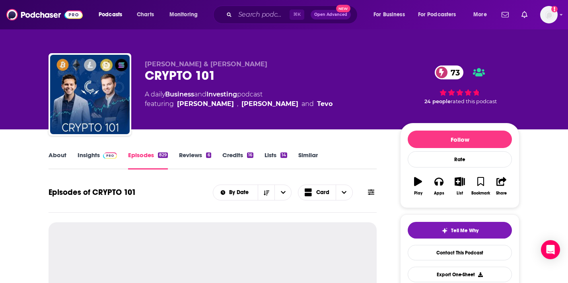
click at [137, 88] on div "Bryce Paul & Brendan Viehman CRYPTO 101 73 A daily Business and Investing podca…" at bounding box center [284, 96] width 471 height 86
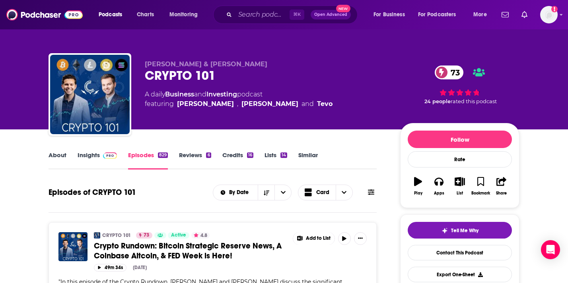
click at [369, 192] on icon at bounding box center [371, 192] width 6 height 6
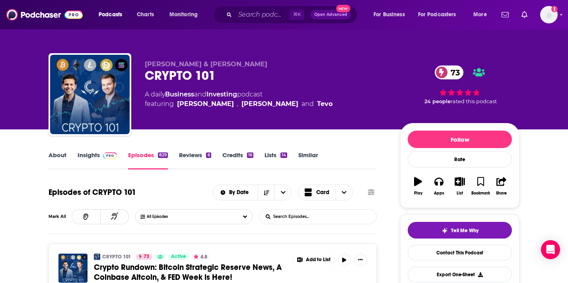
click at [331, 216] on input "List Search Input" at bounding box center [300, 217] width 83 height 14
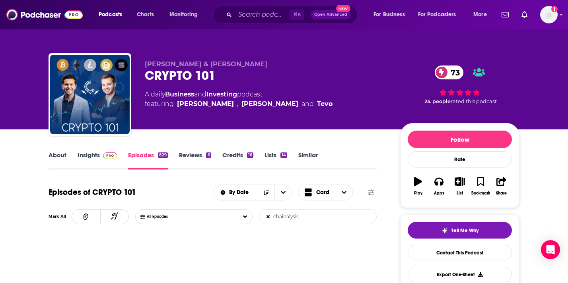
type input "chainalysis"
drag, startPoint x: 396, startPoint y: 203, endPoint x: 487, endPoint y: 263, distance: 109.9
click at [487, 263] on div "Tell Me Why Contact This Podcast Export One-Sheet" at bounding box center [460, 252] width 104 height 60
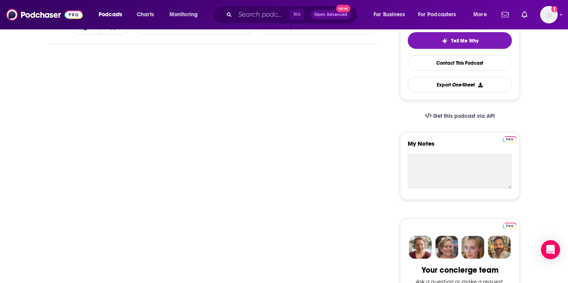
scroll to position [167, 0]
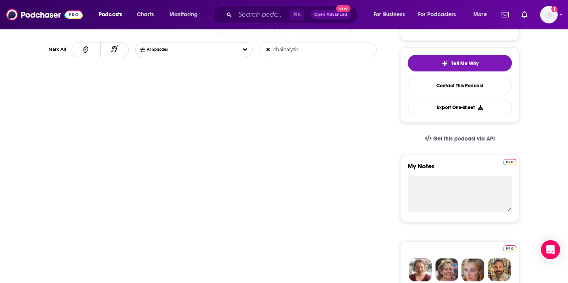
click at [317, 55] on input "chainalysis" at bounding box center [300, 50] width 83 height 14
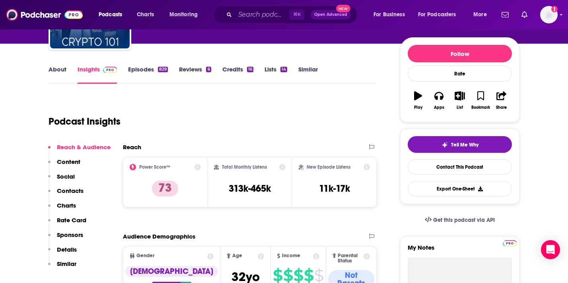
scroll to position [107, 0]
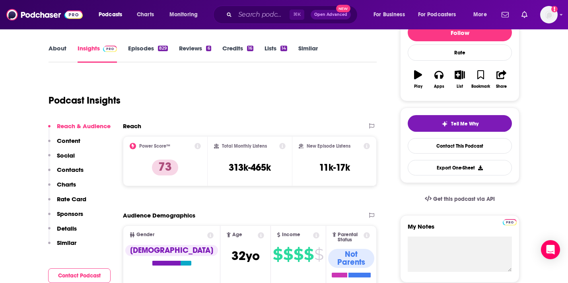
click at [141, 49] on link "Episodes 829" at bounding box center [148, 54] width 40 height 18
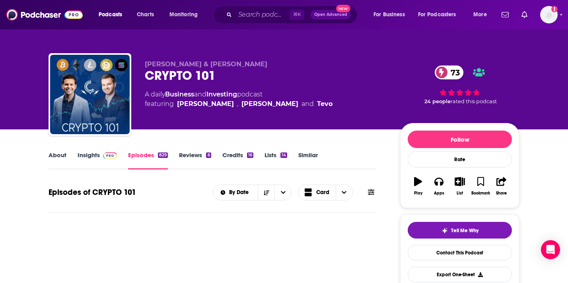
scroll to position [81, 0]
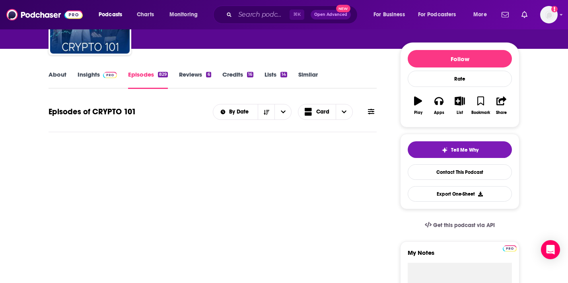
click at [368, 110] on icon at bounding box center [371, 112] width 6 height 6
click at [322, 138] on input "List Search Input" at bounding box center [300, 136] width 83 height 14
type input "trm Labs"
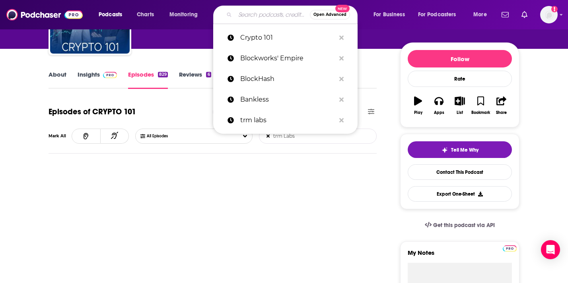
click at [254, 17] on input "Search podcasts, credits, & more..." at bounding box center [272, 14] width 75 height 13
paste input "Epicenter"
type input "Epicenter"
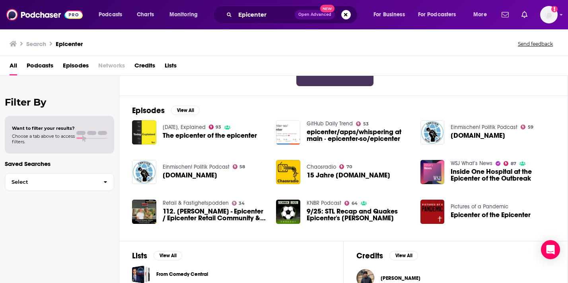
scroll to position [82, 0]
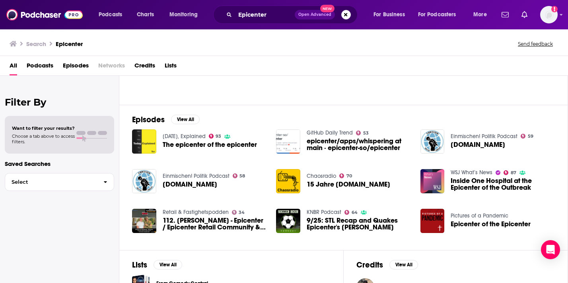
click at [24, 63] on div "All Podcasts Episodes Networks Credits Lists" at bounding box center [286, 67] width 552 height 16
click at [33, 66] on span "Podcasts" at bounding box center [40, 67] width 27 height 16
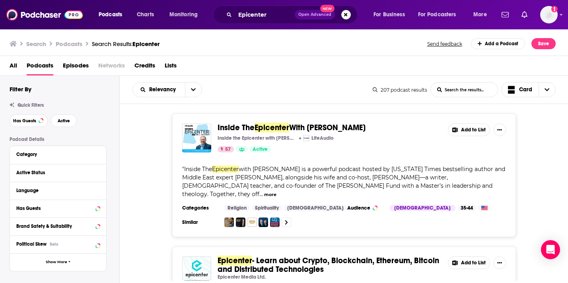
scroll to position [72, 0]
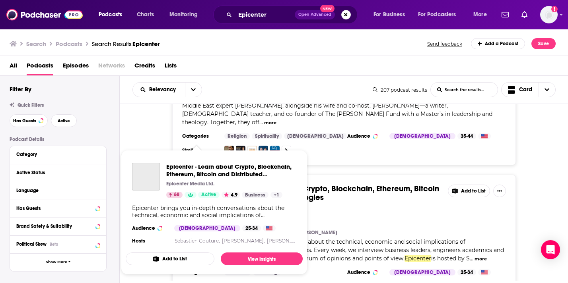
click at [208, 202] on div "Podcasts Charts Monitoring Epicenter Open Advanced New For Business For Podcast…" at bounding box center [284, 141] width 568 height 283
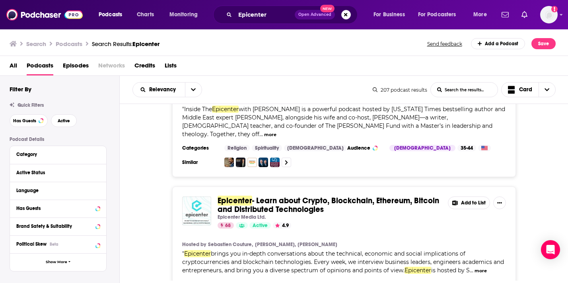
scroll to position [61, 0]
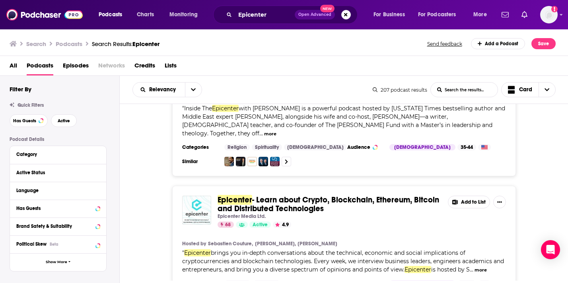
click at [198, 196] on img "Epicenter - Learn about Crypto, Blockchain, Ethereum, Bitcoin and Distributed T…" at bounding box center [196, 210] width 29 height 29
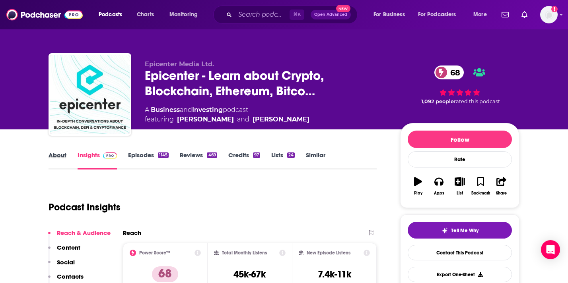
click at [68, 161] on div "About" at bounding box center [63, 160] width 29 height 18
click at [60, 161] on link "About" at bounding box center [58, 160] width 18 height 18
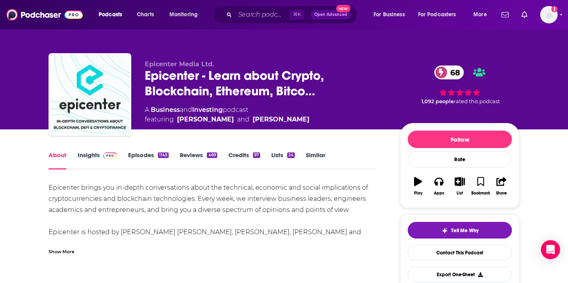
click at [160, 159] on link "Episodes 1145" at bounding box center [148, 160] width 41 height 18
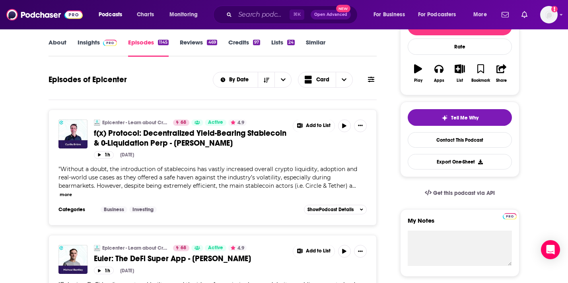
scroll to position [105, 0]
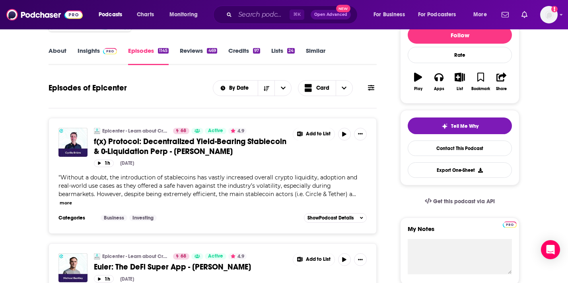
click at [375, 81] on div "By Date Card" at bounding box center [295, 88] width 164 height 16
click at [374, 82] on div "By Date Card" at bounding box center [295, 88] width 164 height 16
click at [373, 85] on icon at bounding box center [371, 88] width 6 height 6
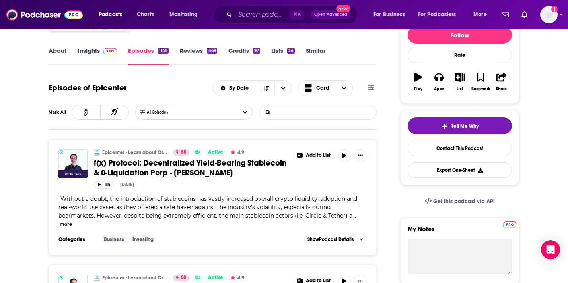
click at [298, 118] on input "List Search Input" at bounding box center [300, 112] width 83 height 14
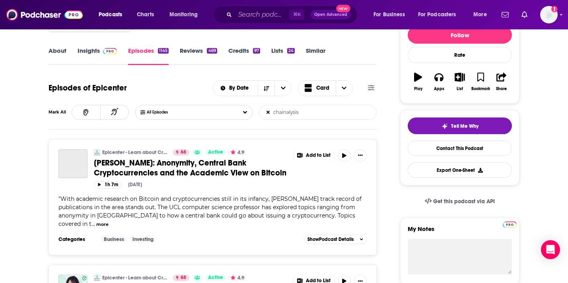
type input "chainalysis"
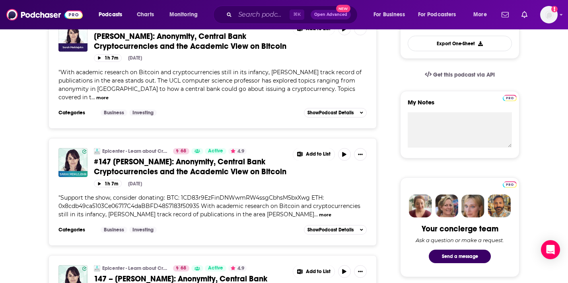
click at [109, 95] on button "more" at bounding box center [102, 98] width 12 height 7
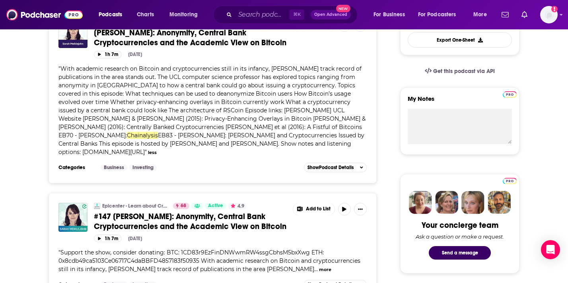
scroll to position [305, 0]
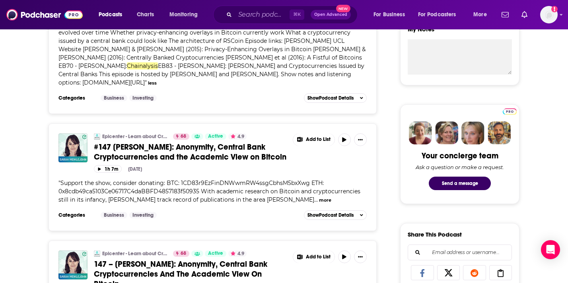
click at [291, 196] on div "" Support the show, consider donating: BTC: 1CD83r9EzFinDNWwmRW4ssgCbhsM5bxXwg …" at bounding box center [212, 191] width 308 height 25
click at [319, 197] on button "more" at bounding box center [325, 200] width 12 height 7
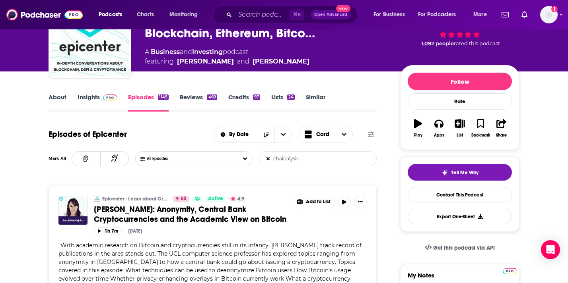
scroll to position [0, 0]
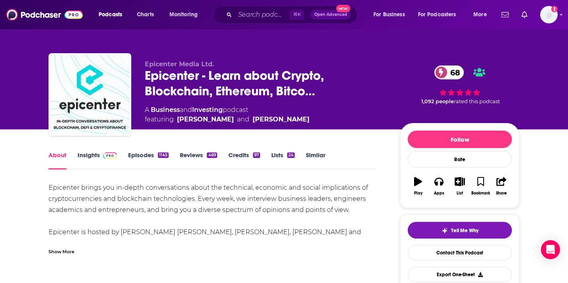
click at [140, 155] on link "Episodes 1145" at bounding box center [148, 160] width 41 height 18
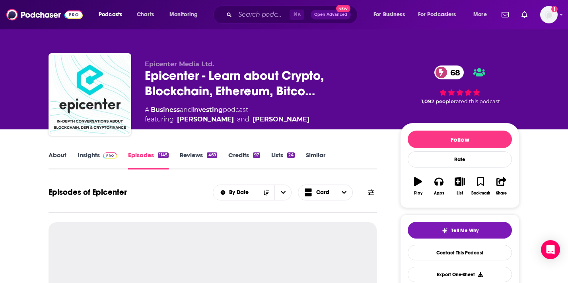
click at [374, 195] on button at bounding box center [370, 192] width 11 height 8
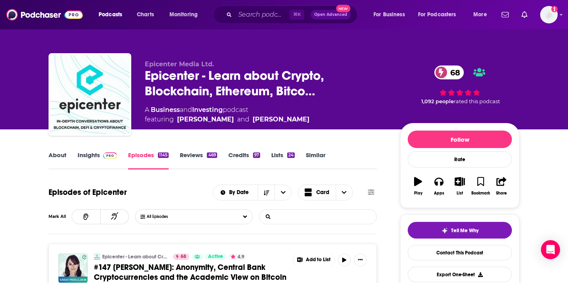
click at [320, 216] on input "List Search Input" at bounding box center [300, 217] width 83 height 14
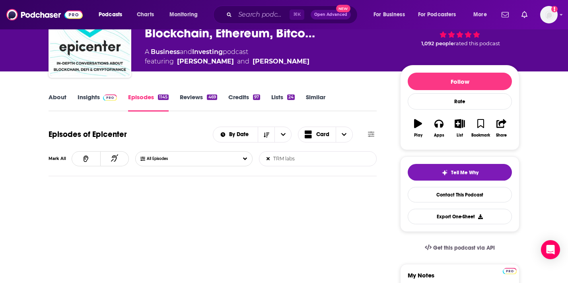
scroll to position [47, 0]
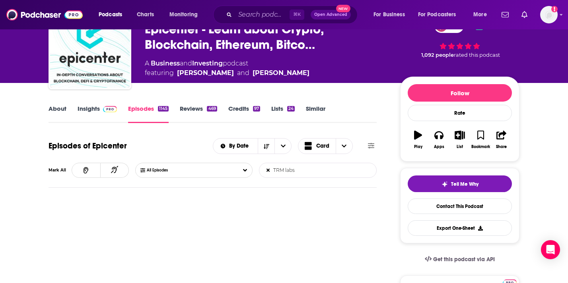
click at [310, 172] on input "TRM labs" at bounding box center [300, 170] width 83 height 14
type input "ceo"
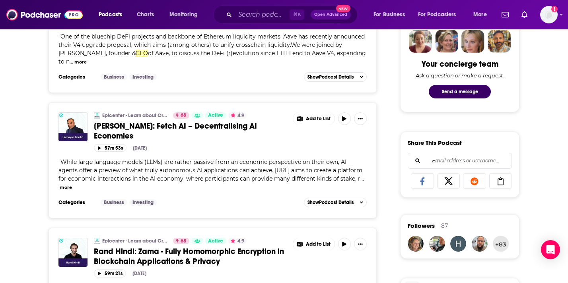
scroll to position [414, 0]
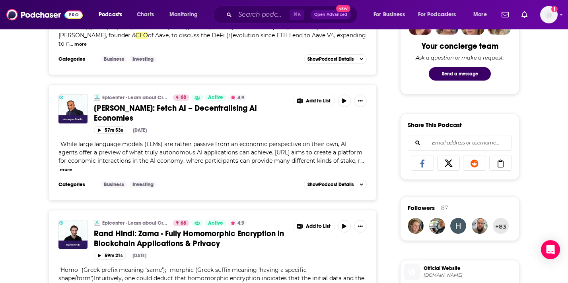
click at [360, 163] on span "..." at bounding box center [362, 160] width 4 height 7
click at [72, 167] on button "more" at bounding box center [66, 170] width 12 height 7
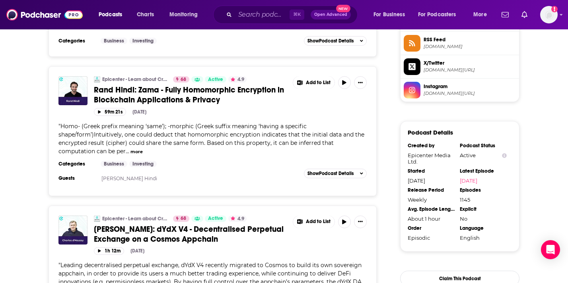
scroll to position [673, 0]
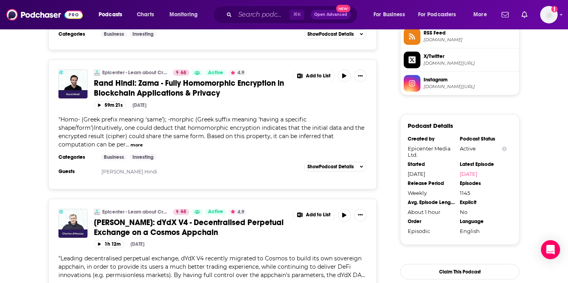
click at [136, 144] on button "more" at bounding box center [136, 145] width 12 height 7
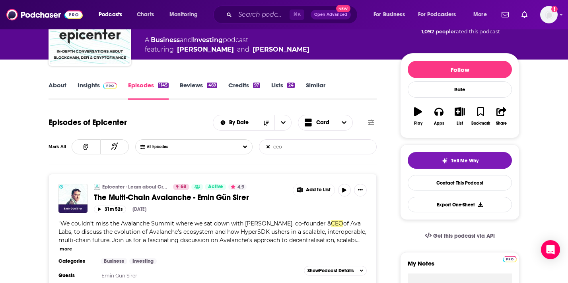
scroll to position [54, 0]
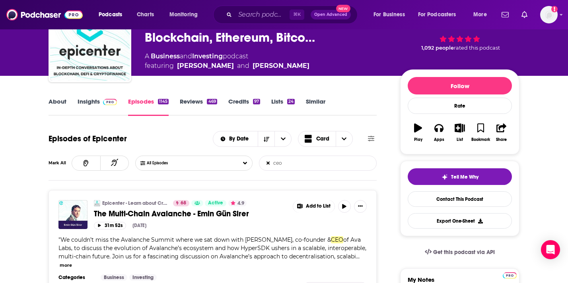
click at [267, 165] on icon at bounding box center [267, 163] width 3 height 5
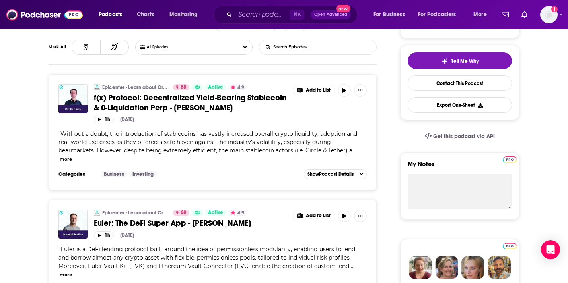
scroll to position [188, 0]
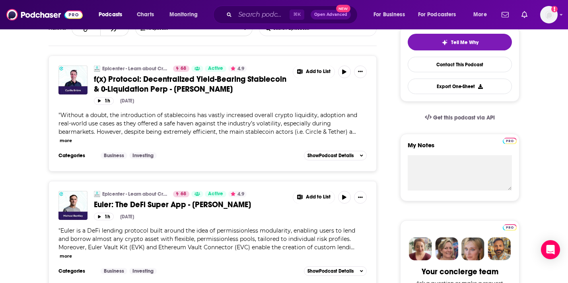
click at [71, 142] on button "more" at bounding box center [66, 141] width 12 height 7
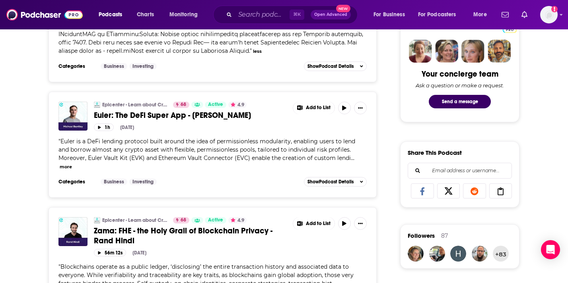
scroll to position [393, 0]
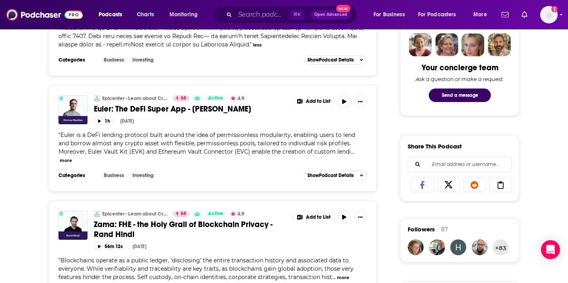
click at [72, 157] on button "more" at bounding box center [66, 160] width 12 height 7
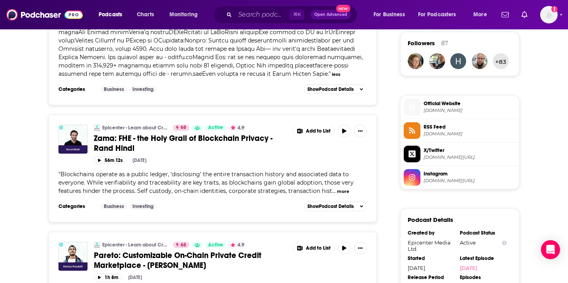
scroll to position [617, 0]
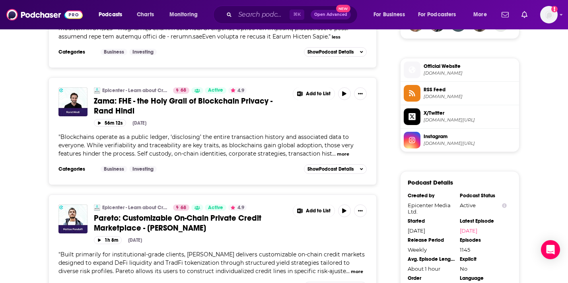
click at [345, 157] on button "more" at bounding box center [343, 154] width 12 height 7
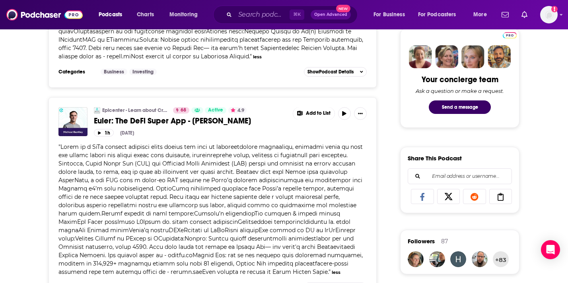
scroll to position [367, 0]
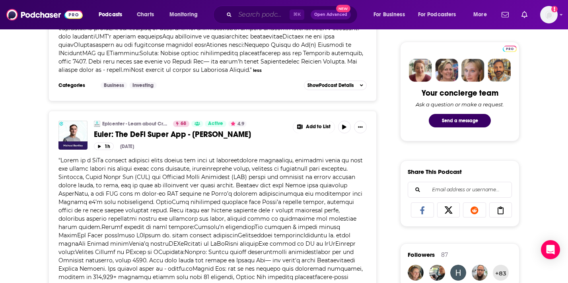
click at [245, 16] on input "Search podcasts, credits, & more..." at bounding box center [262, 14] width 54 height 13
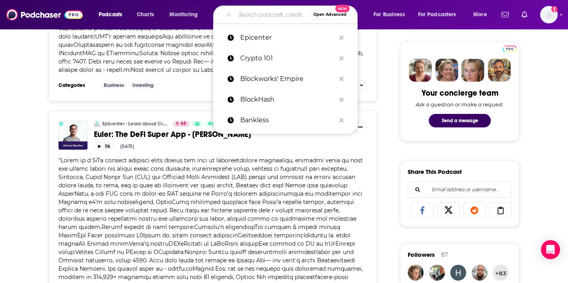
paste input "Fintech Chatter: Insights From Fintech Leaders"
type input "Fintech Chatter: Insights From Fintech Leaders"
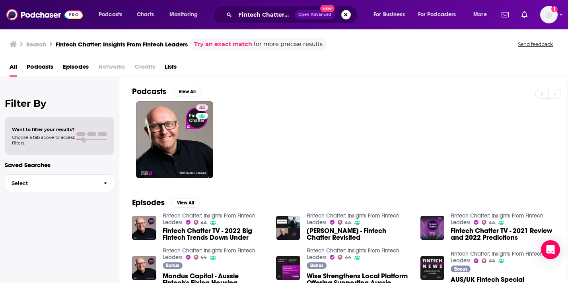
click at [126, 90] on div "Podcasts View All 44 Episodes View All Fintech Chatter: Insights From Fintech L…" at bounding box center [343, 181] width 448 height 208
click at [182, 88] on button "View All" at bounding box center [187, 92] width 29 height 10
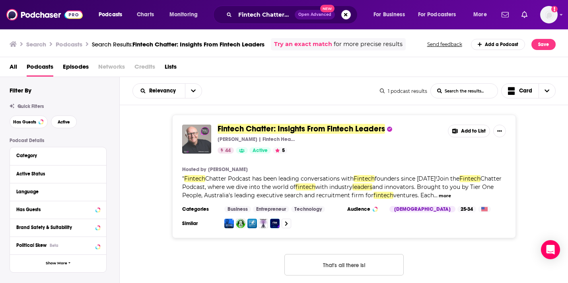
click at [182, 130] on img "Fintech Chatter: Insights From Fintech Leaders" at bounding box center [196, 139] width 29 height 29
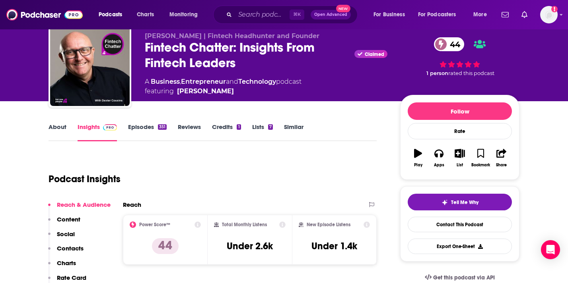
scroll to position [49, 0]
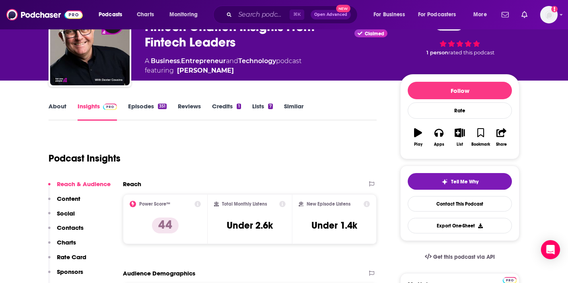
click at [150, 110] on link "Episodes 351" at bounding box center [147, 112] width 39 height 18
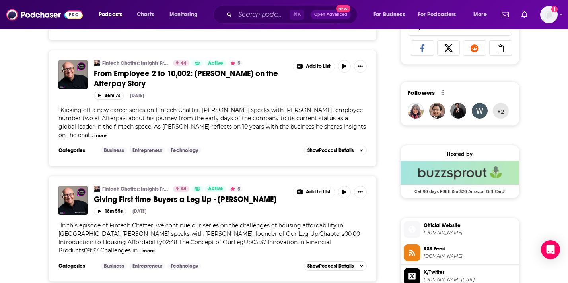
scroll to position [515, 0]
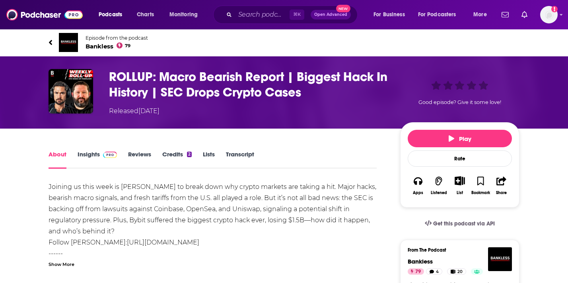
scroll to position [190, 0]
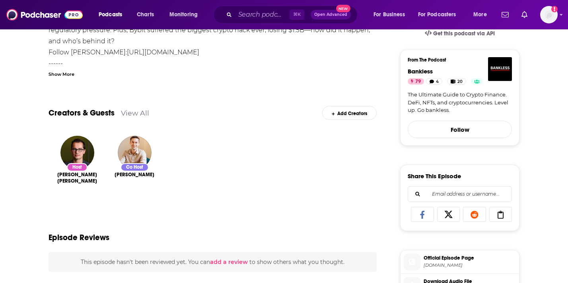
drag, startPoint x: 54, startPoint y: 66, endPoint x: 54, endPoint y: 72, distance: 6.0
click at [54, 67] on div "Joining us this week is [PERSON_NAME] to break down why crypto markets are taki…" at bounding box center [213, 34] width 328 height 86
click at [54, 72] on div "Show More" at bounding box center [62, 74] width 26 height 8
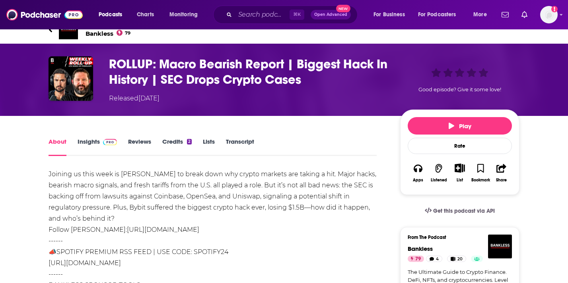
scroll to position [0, 0]
